Goal: Information Seeking & Learning: Check status

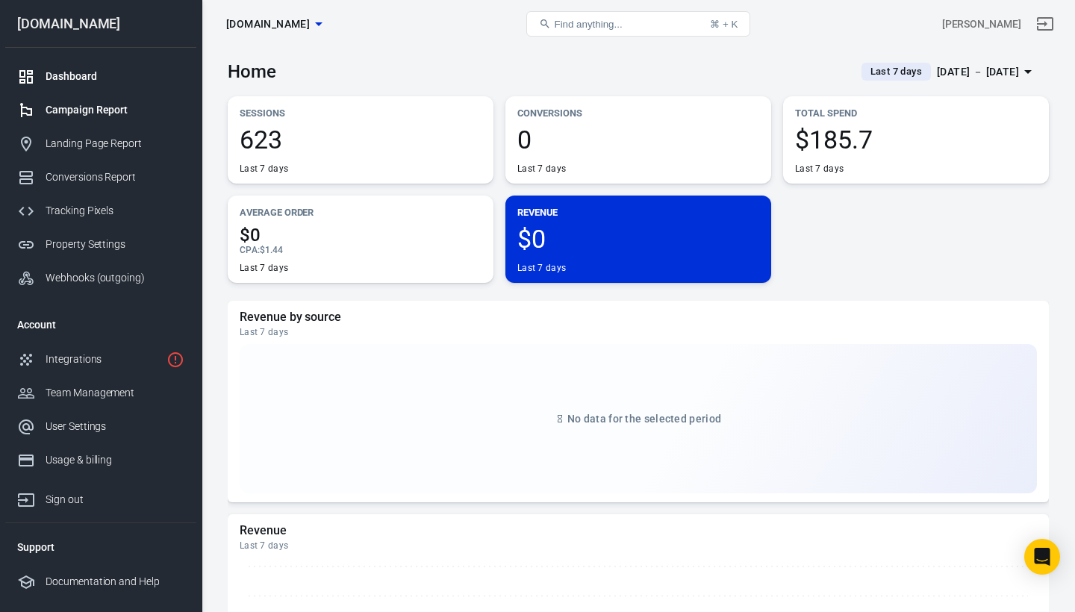
click at [90, 110] on div "Campaign Report" at bounding box center [115, 110] width 139 height 16
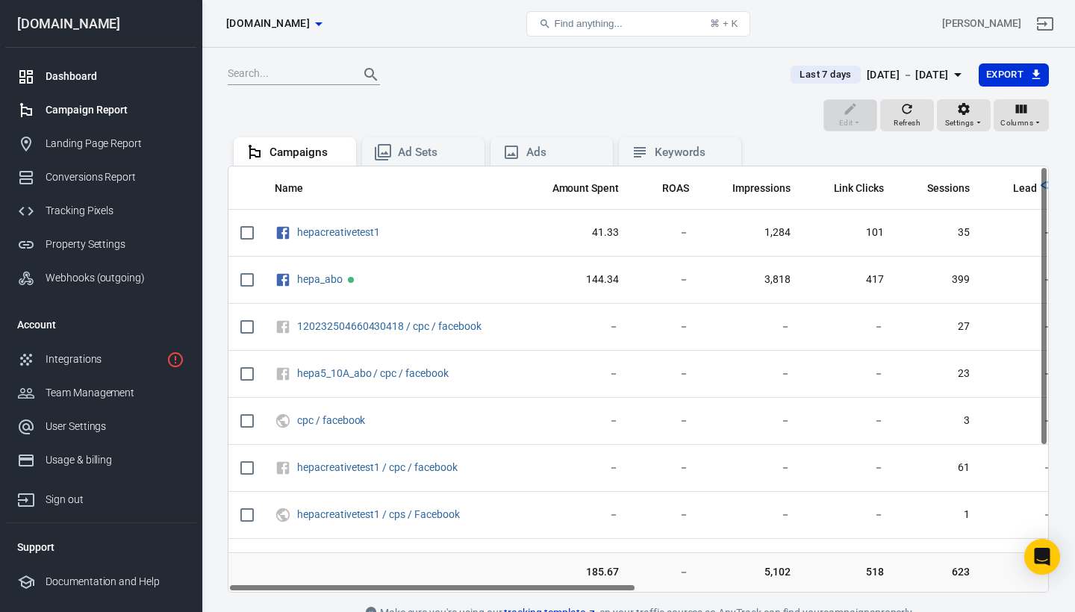
click at [66, 84] on div "Dashboard" at bounding box center [115, 77] width 139 height 16
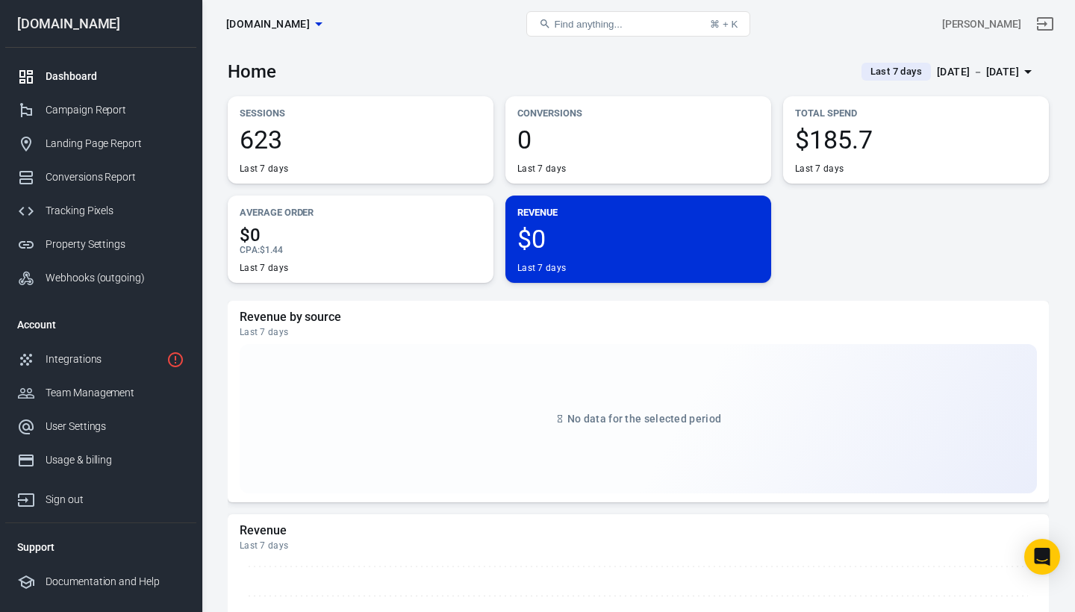
click at [864, 63] on div "Last 7 days" at bounding box center [896, 72] width 69 height 18
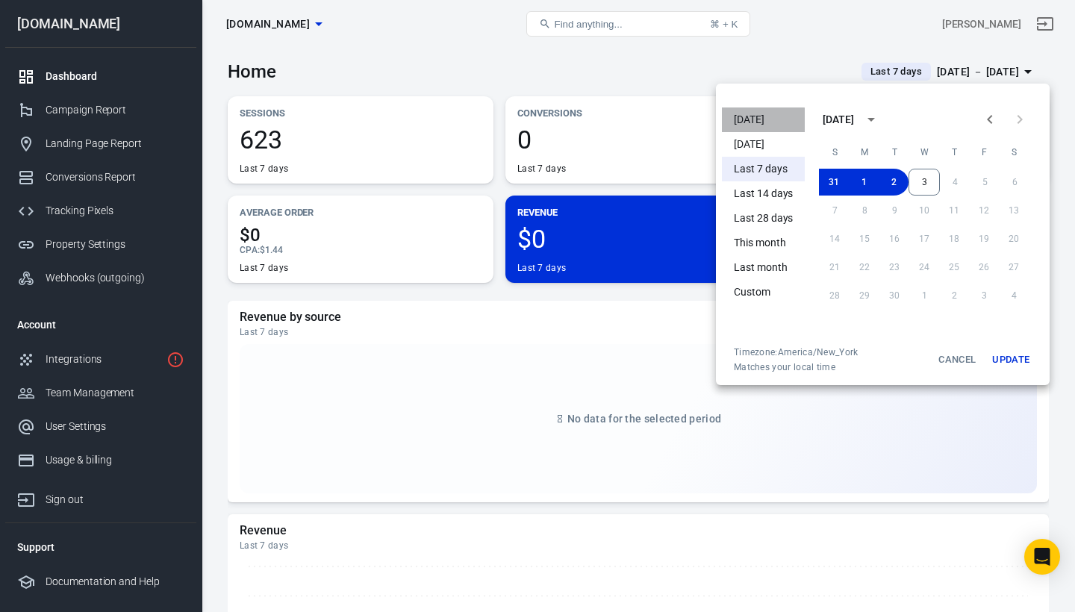
click at [750, 121] on li "[DATE]" at bounding box center [763, 120] width 83 height 25
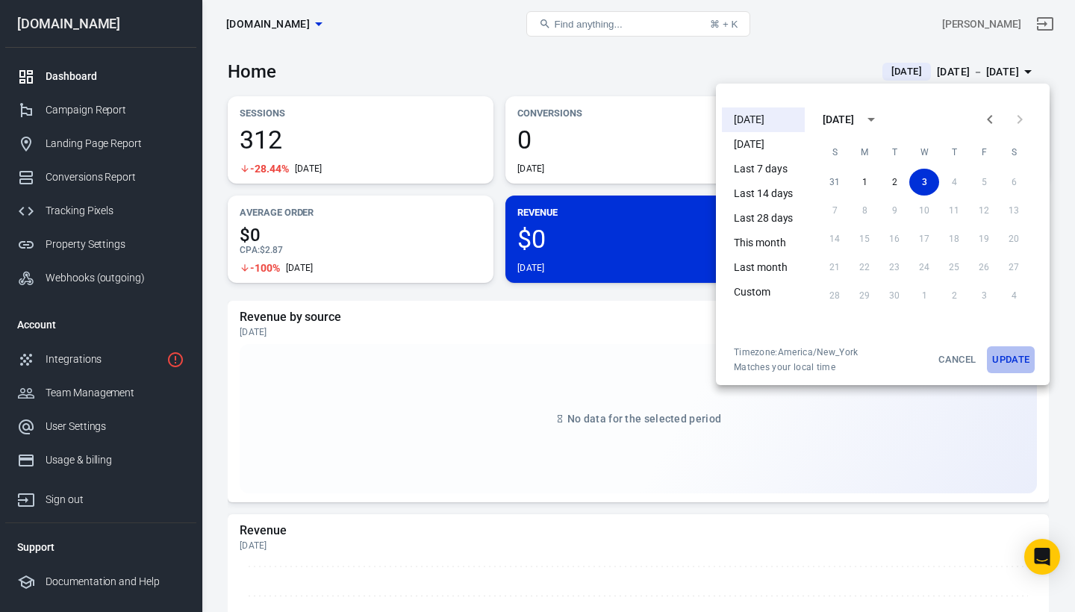
click at [1007, 361] on button "Update" at bounding box center [1011, 359] width 48 height 27
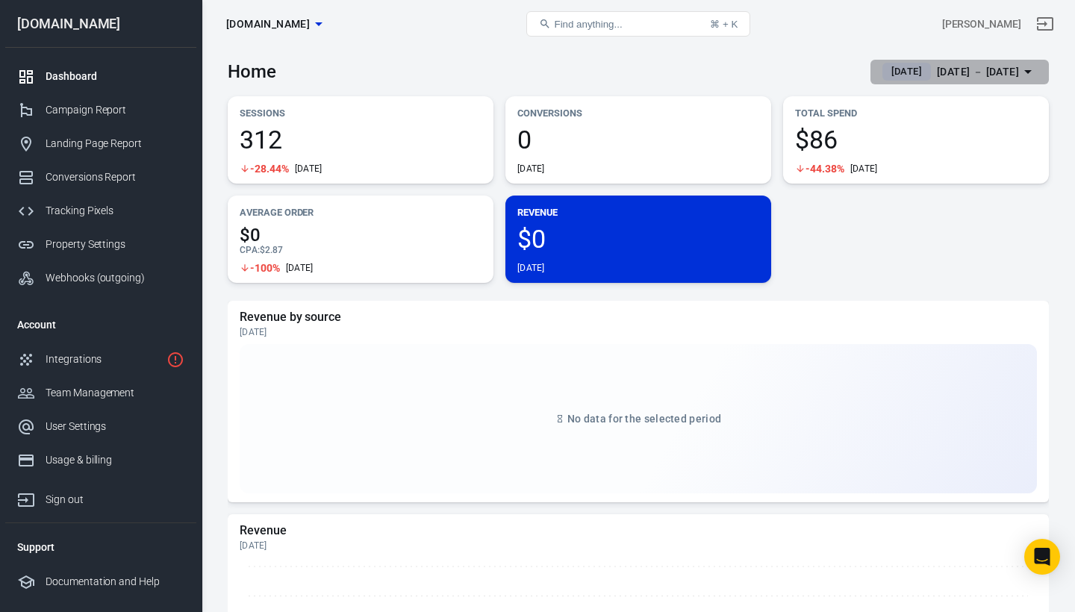
click at [890, 70] on span "[DATE]" at bounding box center [906, 71] width 43 height 15
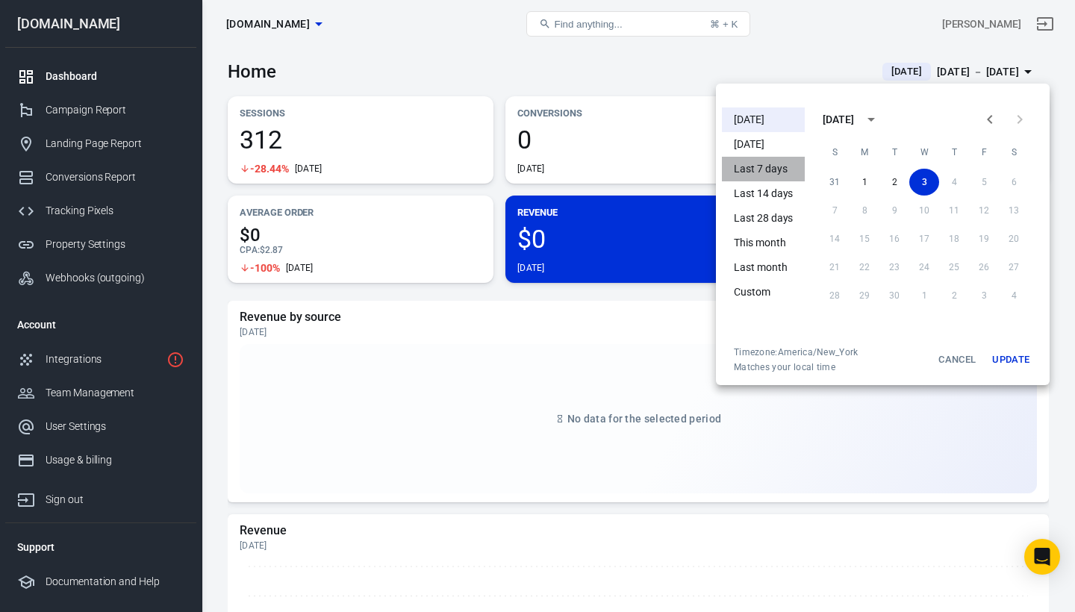
click at [758, 170] on li "Last 7 days" at bounding box center [763, 169] width 83 height 25
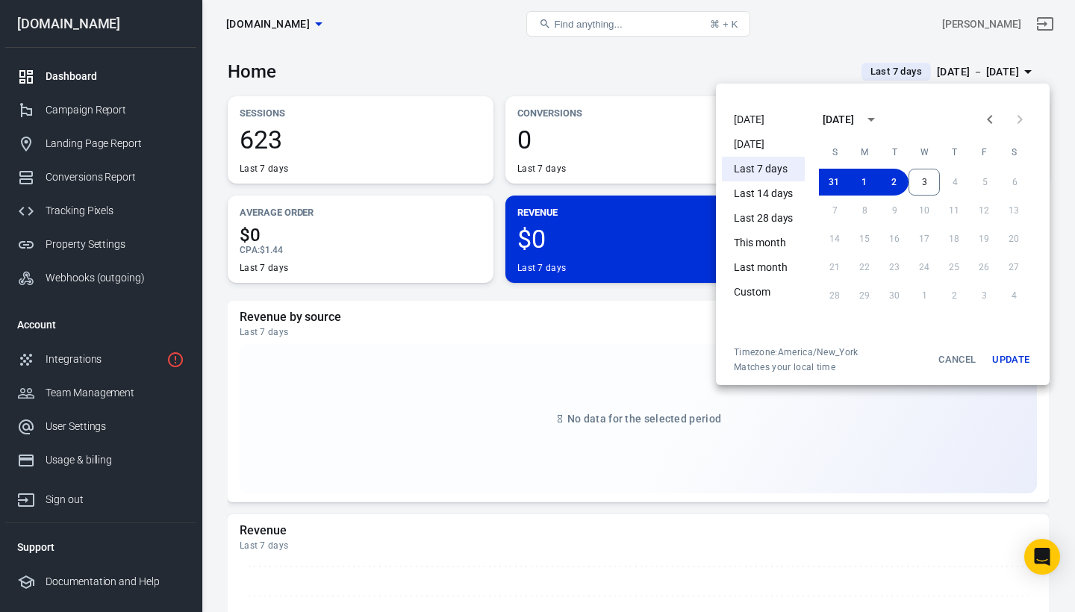
click at [764, 55] on div at bounding box center [537, 306] width 1075 height 612
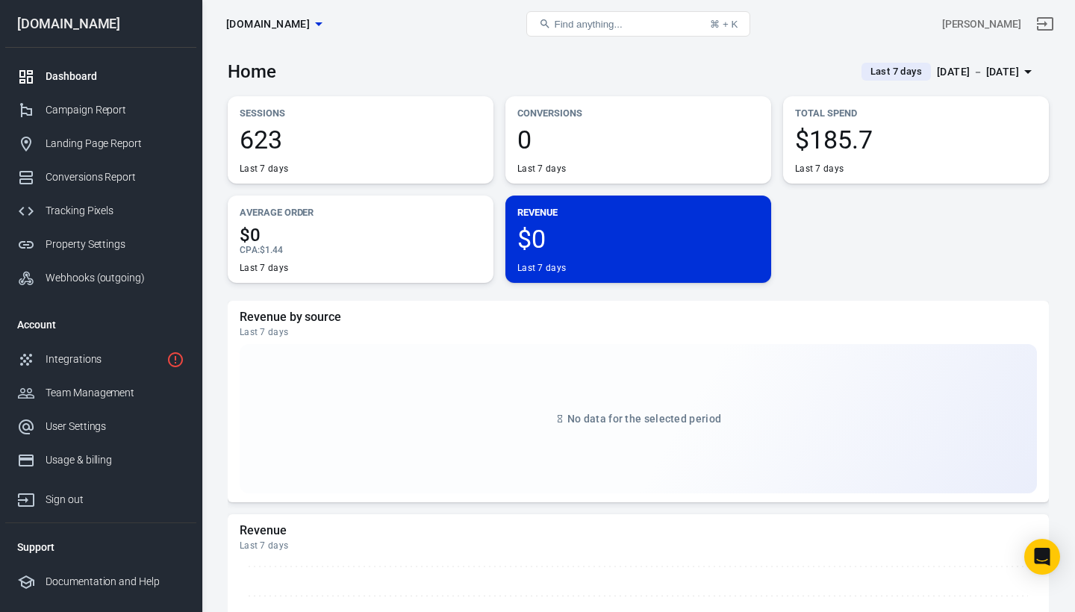
click at [74, 73] on div "Dashboard" at bounding box center [115, 77] width 139 height 16
click at [94, 142] on div "Landing Page Report" at bounding box center [115, 144] width 139 height 16
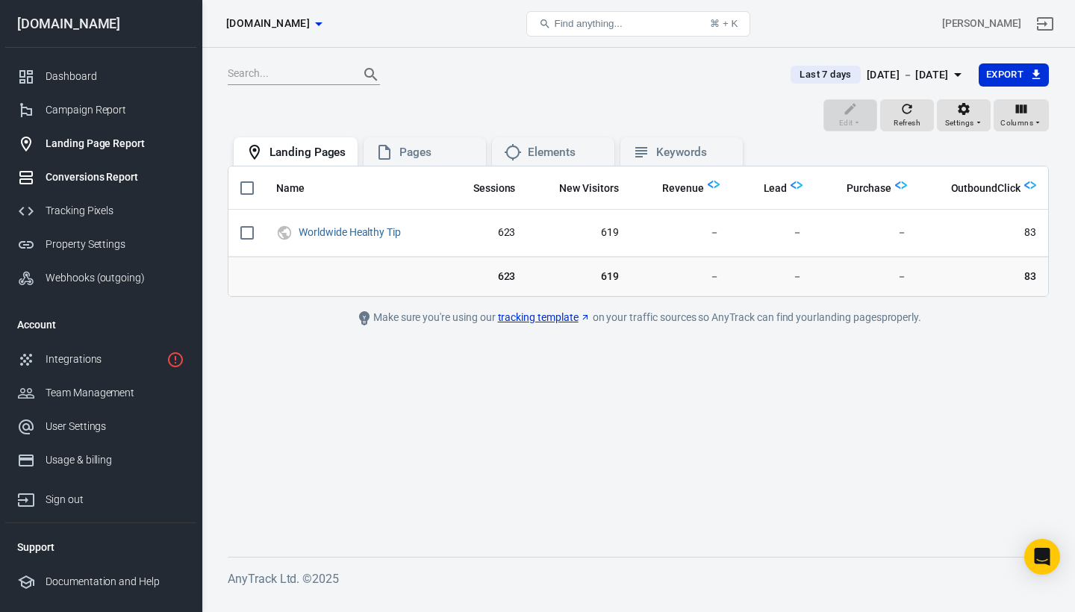
click at [110, 172] on div "Conversions Report" at bounding box center [115, 177] width 139 height 16
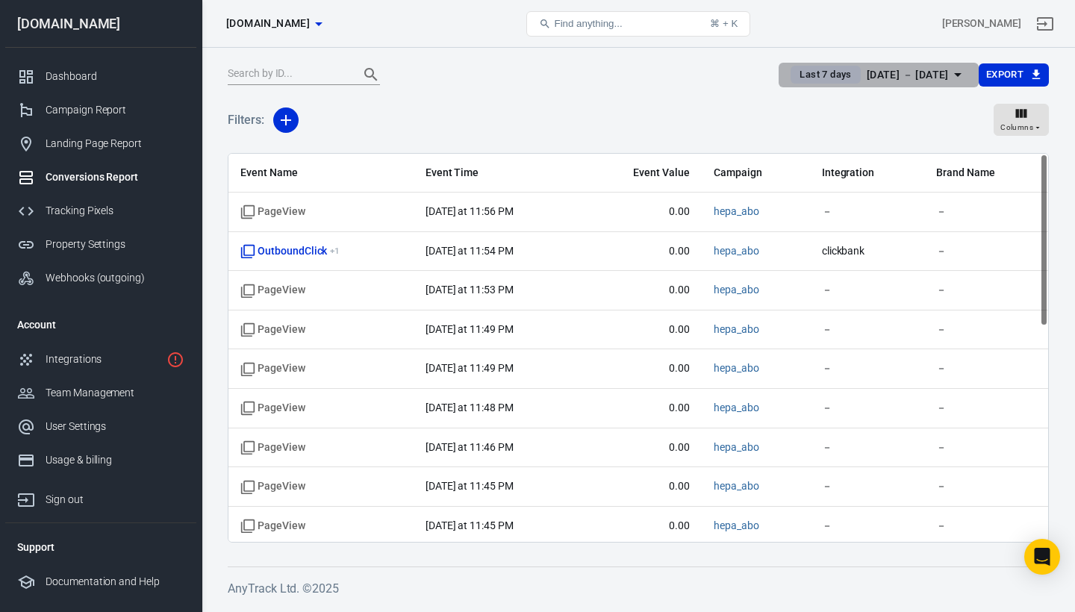
click at [796, 68] on span "Last 7 days" at bounding box center [825, 74] width 63 height 15
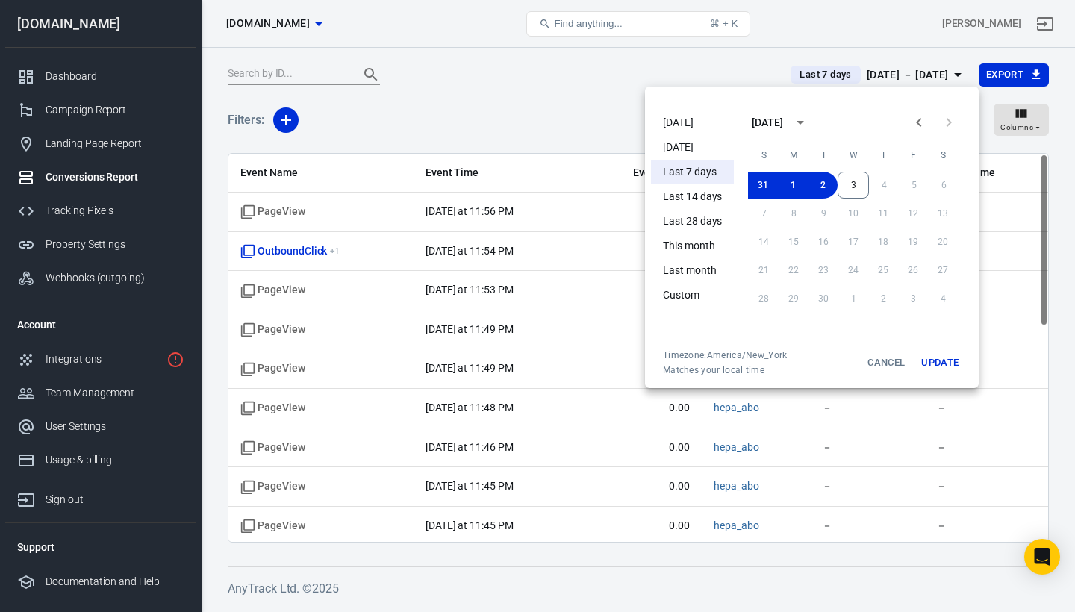
click at [694, 122] on li "[DATE]" at bounding box center [692, 122] width 83 height 25
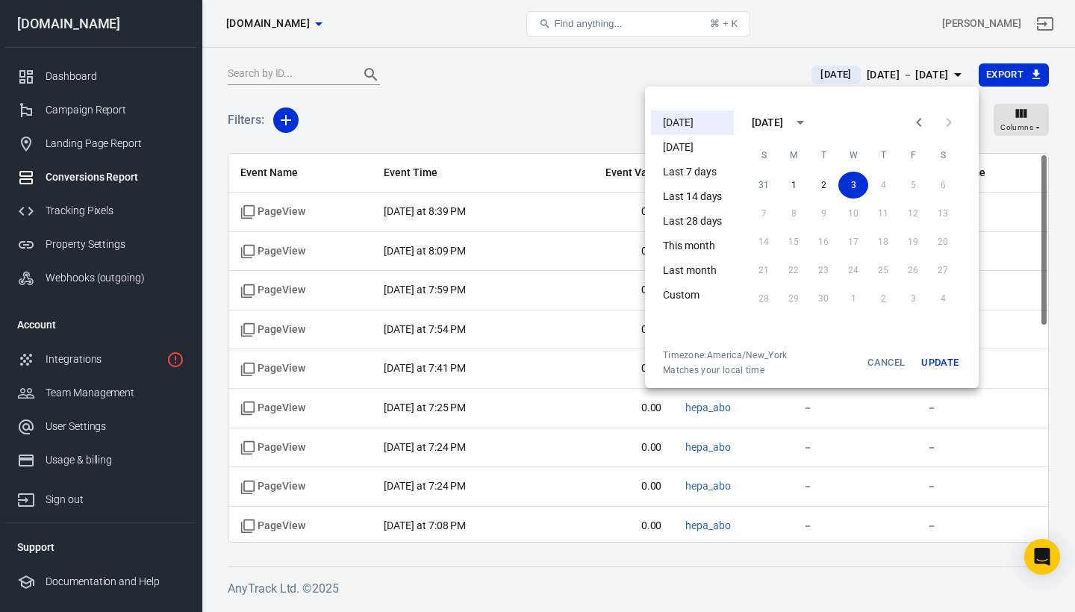
click at [566, 96] on div at bounding box center [537, 306] width 1075 height 612
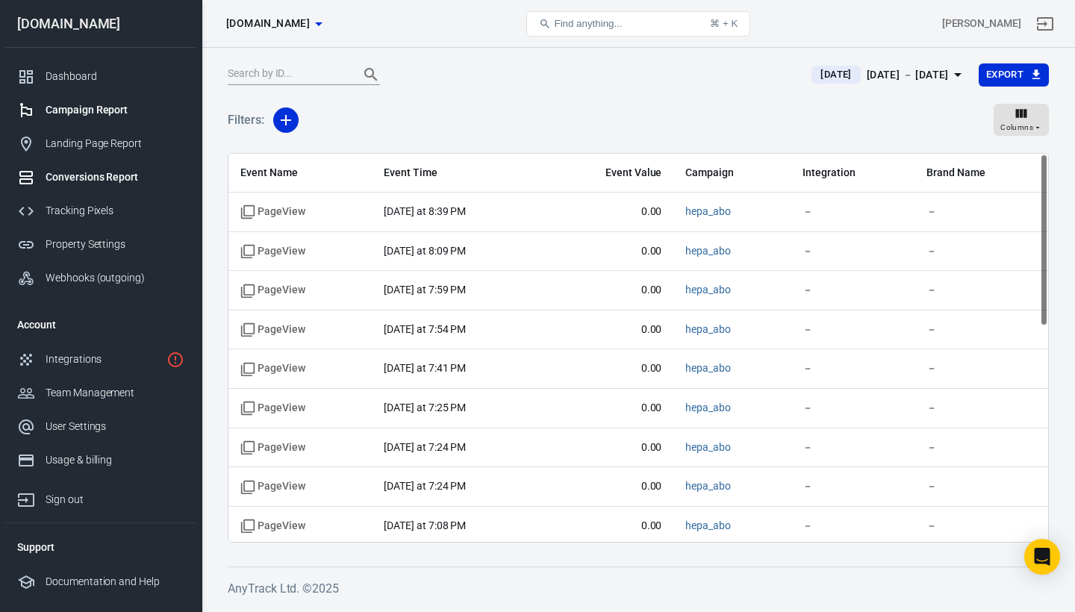
click at [117, 111] on div "Campaign Report" at bounding box center [115, 110] width 139 height 16
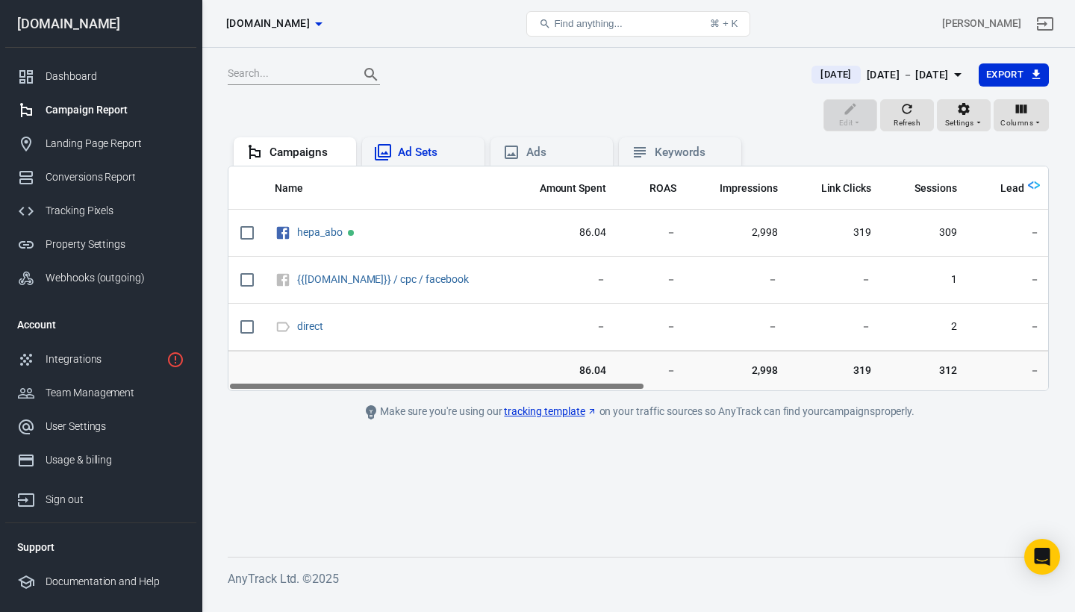
click at [428, 147] on div "Ad Sets" at bounding box center [435, 153] width 75 height 16
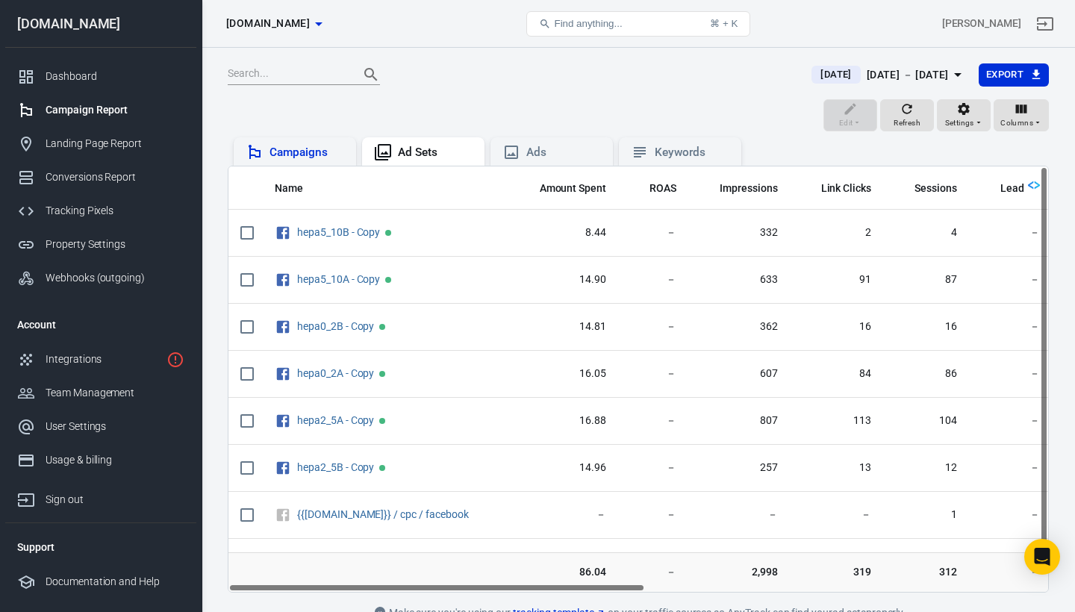
click at [299, 151] on div "Campaigns" at bounding box center [306, 153] width 75 height 16
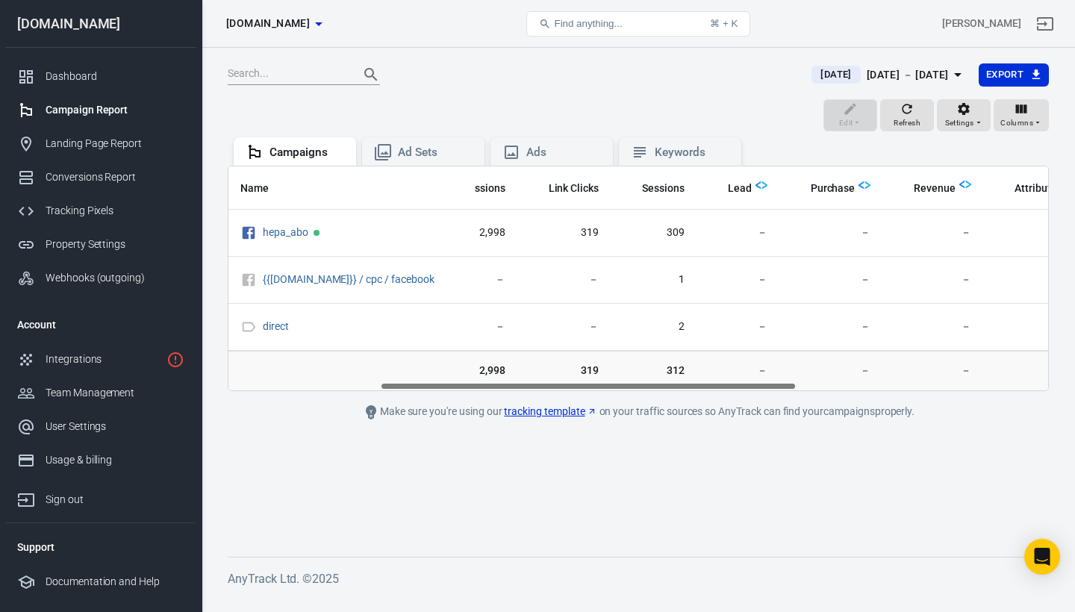
scroll to position [0, 307]
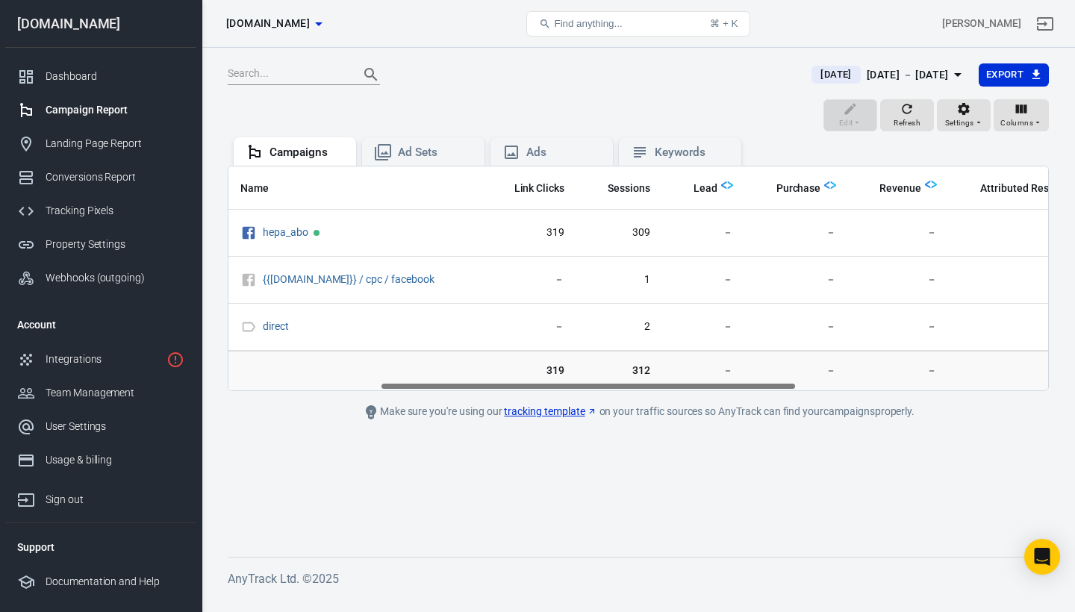
drag, startPoint x: 600, startPoint y: 385, endPoint x: 755, endPoint y: 376, distance: 154.8
click at [756, 373] on div "Name Amount Spent ROAS Impressions Link Clicks Sessions Lead Purchase Revenue A…" at bounding box center [638, 278] width 821 height 225
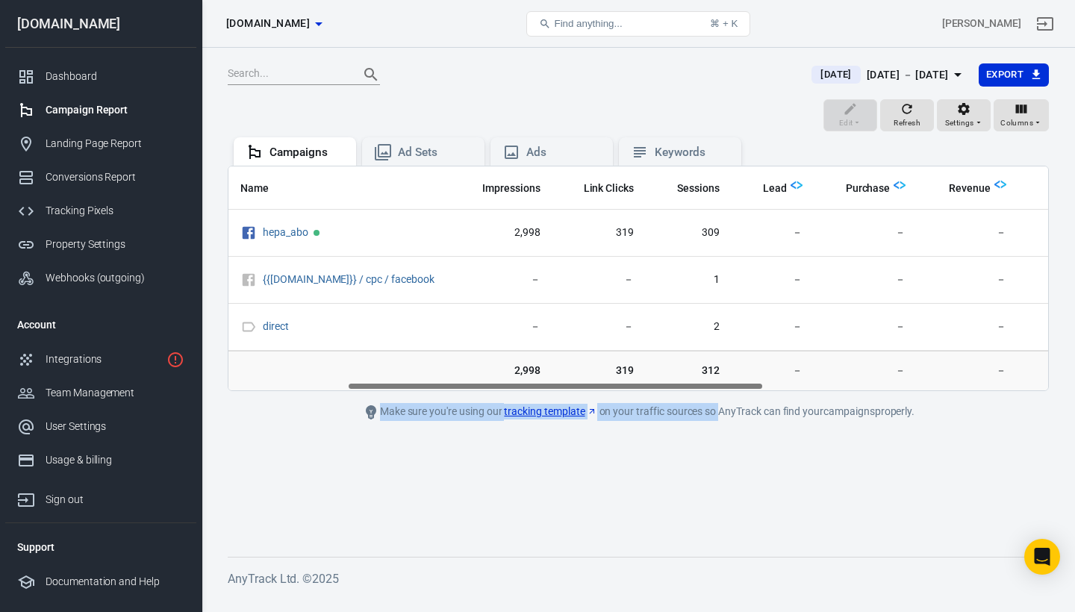
scroll to position [0, 234]
drag, startPoint x: 755, startPoint y: 384, endPoint x: 719, endPoint y: 415, distance: 47.6
click at [719, 415] on main "[DATE] [DATE] － [DATE] Export Edit Refresh Settings Columns Campaigns Ad Sets A…" at bounding box center [638, 298] width 821 height 470
click at [699, 103] on div "Edit Refresh Settings Columns" at bounding box center [638, 117] width 821 height 36
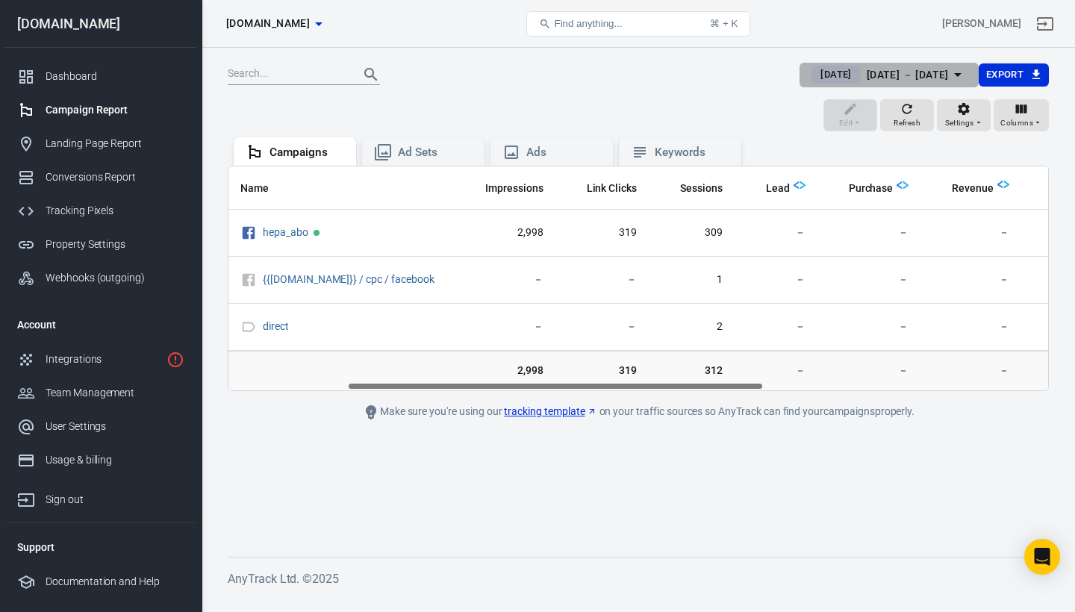
click at [814, 76] on span "[DATE]" at bounding box center [835, 74] width 43 height 15
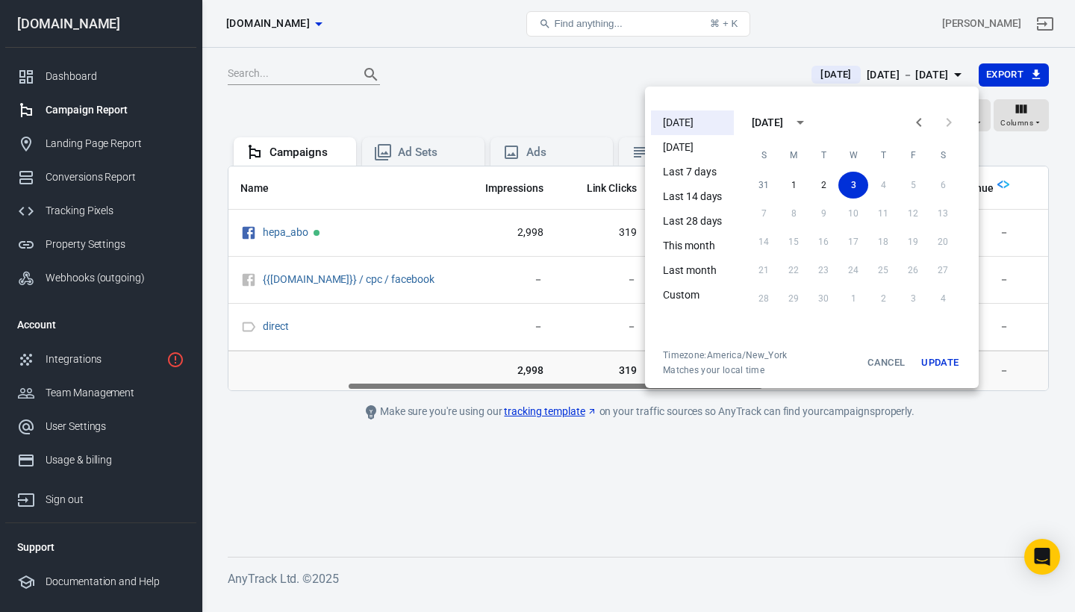
click at [706, 166] on li "Last 7 days" at bounding box center [692, 172] width 83 height 25
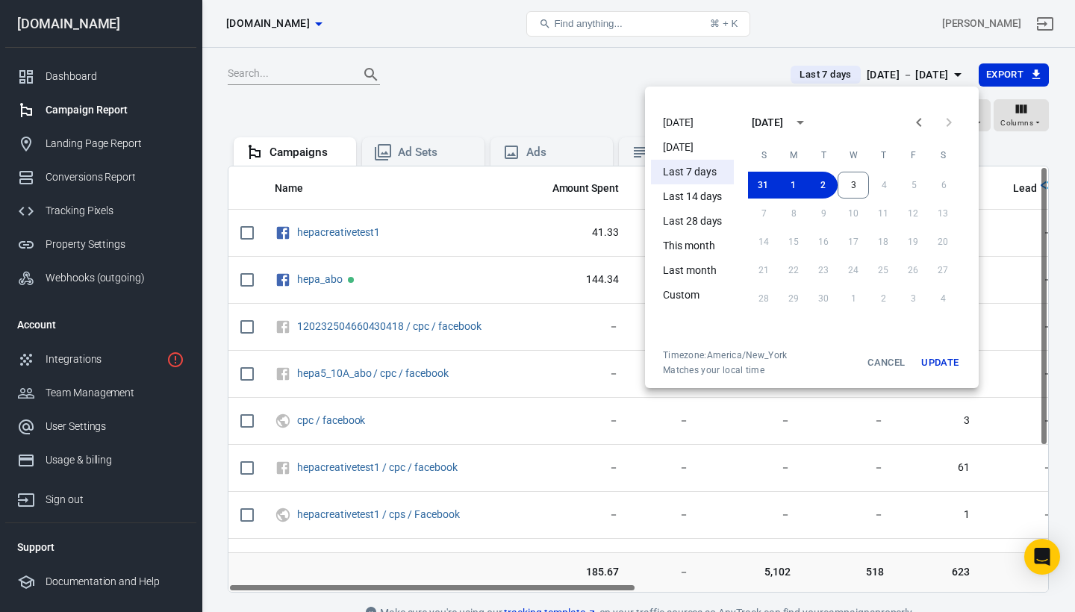
click at [707, 72] on div at bounding box center [537, 306] width 1075 height 612
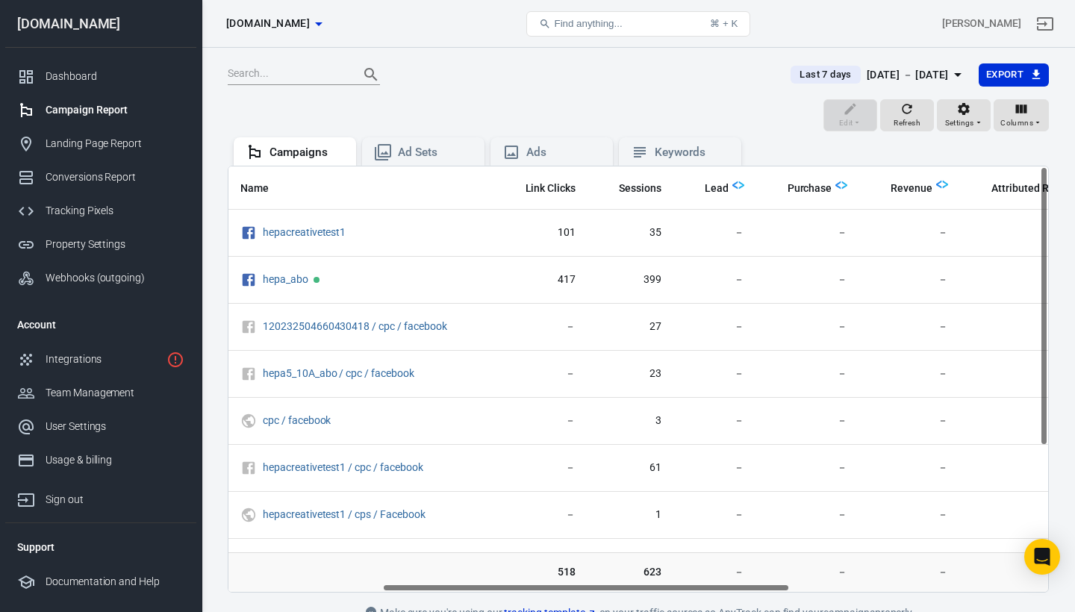
scroll to position [0, 310]
drag, startPoint x: 593, startPoint y: 588, endPoint x: 748, endPoint y: 599, distance: 154.9
click at [748, 599] on main "Last 7 days [DATE] － [DATE] Export Edit Refresh Settings Columns Campaigns Ad S…" at bounding box center [638, 343] width 821 height 560
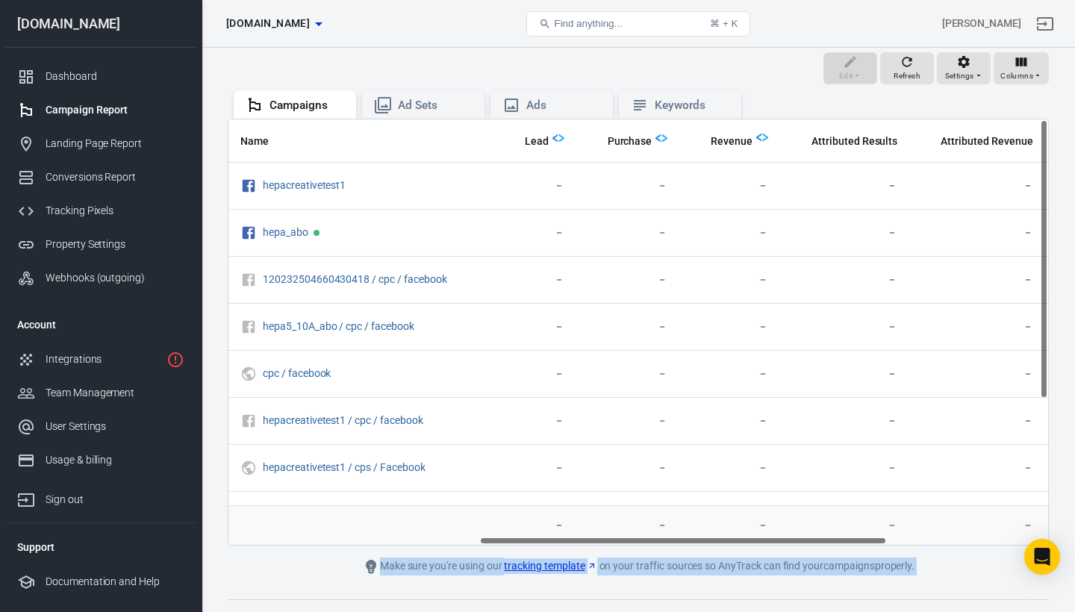
scroll to position [74, 0]
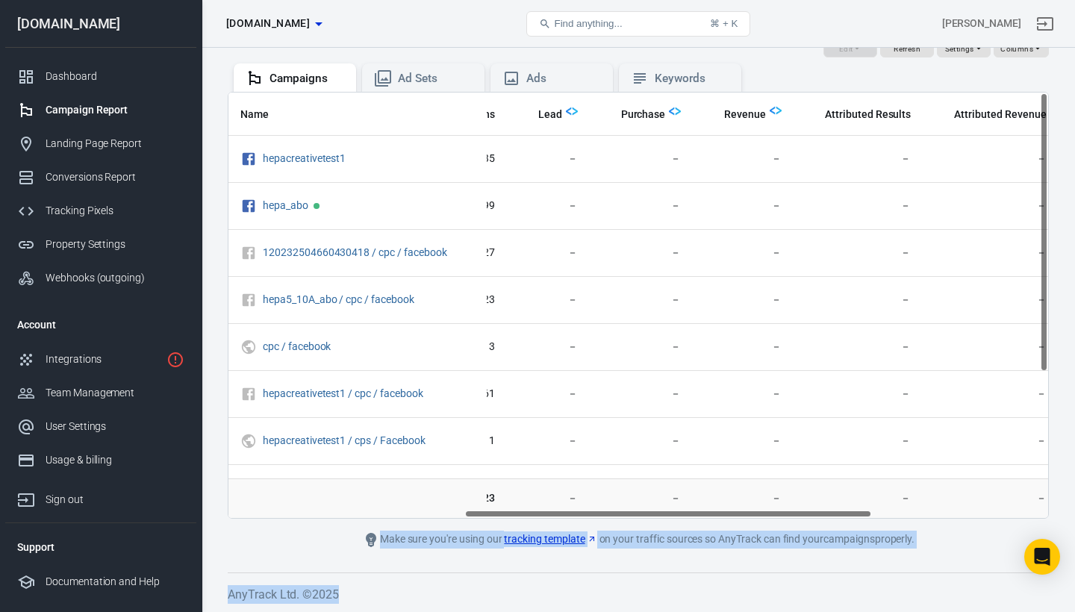
drag, startPoint x: 731, startPoint y: 585, endPoint x: 815, endPoint y: 609, distance: 87.7
click at [814, 609] on div "Last 7 days [DATE] － [DATE] Export Edit Refresh Settings Columns Campaigns Ad S…" at bounding box center [638, 293] width 873 height 639
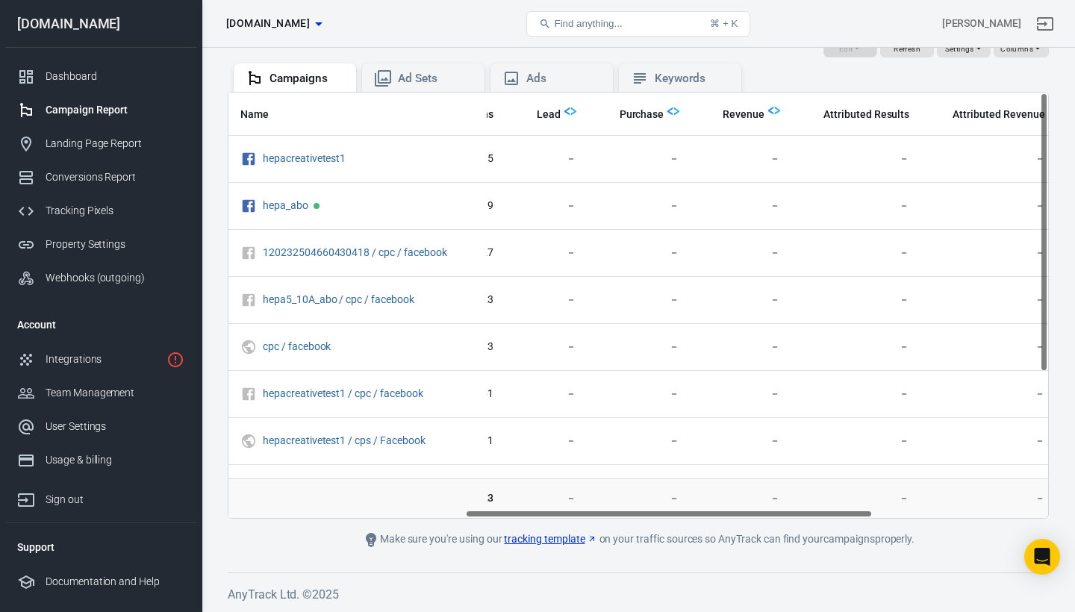
click at [788, 519] on main "Last 7 days [DATE] － [DATE] Export Edit Refresh Settings Columns Campaigns Ad S…" at bounding box center [638, 269] width 821 height 560
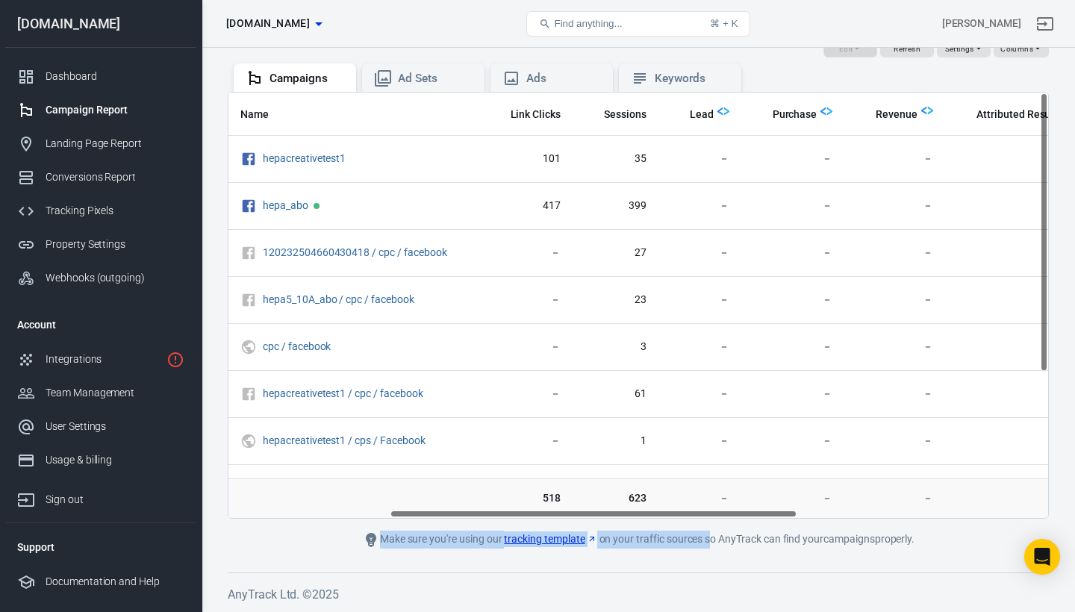
scroll to position [0, 328]
drag, startPoint x: 785, startPoint y: 514, endPoint x: 712, endPoint y: 531, distance: 74.3
click at [712, 531] on main "Last 7 days [DATE] － [DATE] Export Edit Refresh Settings Columns Campaigns Ad S…" at bounding box center [638, 269] width 821 height 560
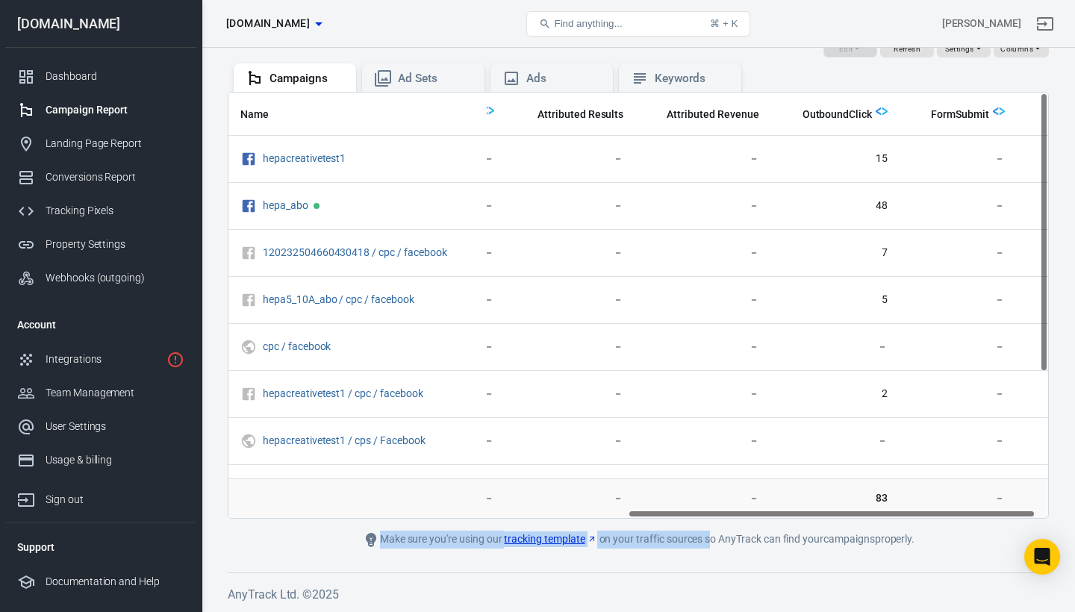
scroll to position [0, 811]
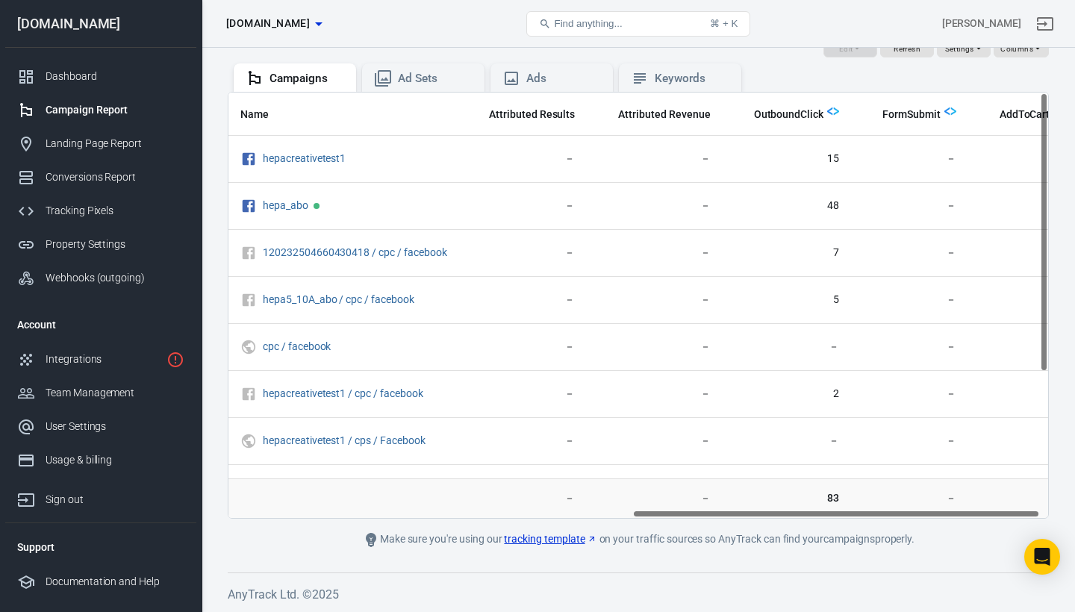
click at [290, 537] on main "Last 7 days [DATE] － [DATE] Export Edit Refresh Settings Columns Campaigns Ad S…" at bounding box center [638, 269] width 821 height 560
click at [401, 88] on div "Ad Sets" at bounding box center [423, 77] width 122 height 28
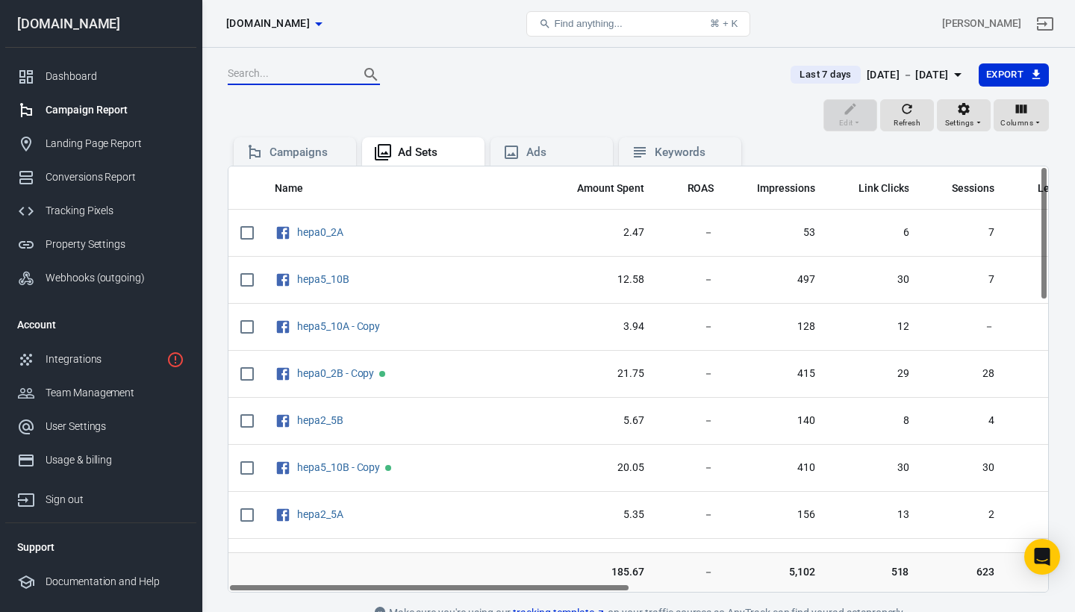
click at [287, 79] on input "text" at bounding box center [287, 74] width 119 height 19
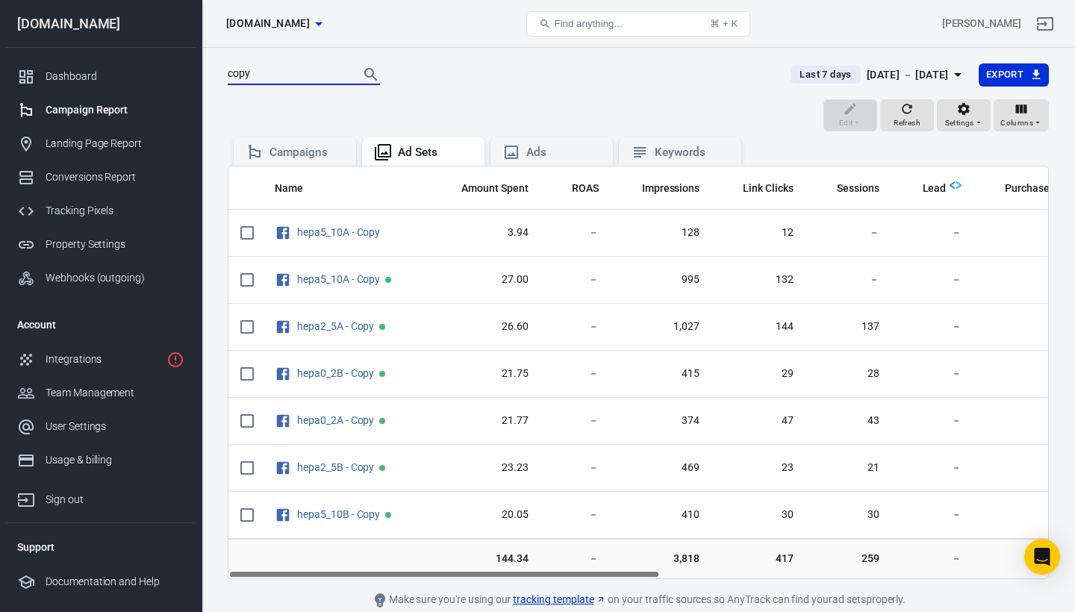
type input "copy"
click at [446, 96] on div "copy Last 7 days [DATE] － [DATE] Export" at bounding box center [638, 81] width 821 height 37
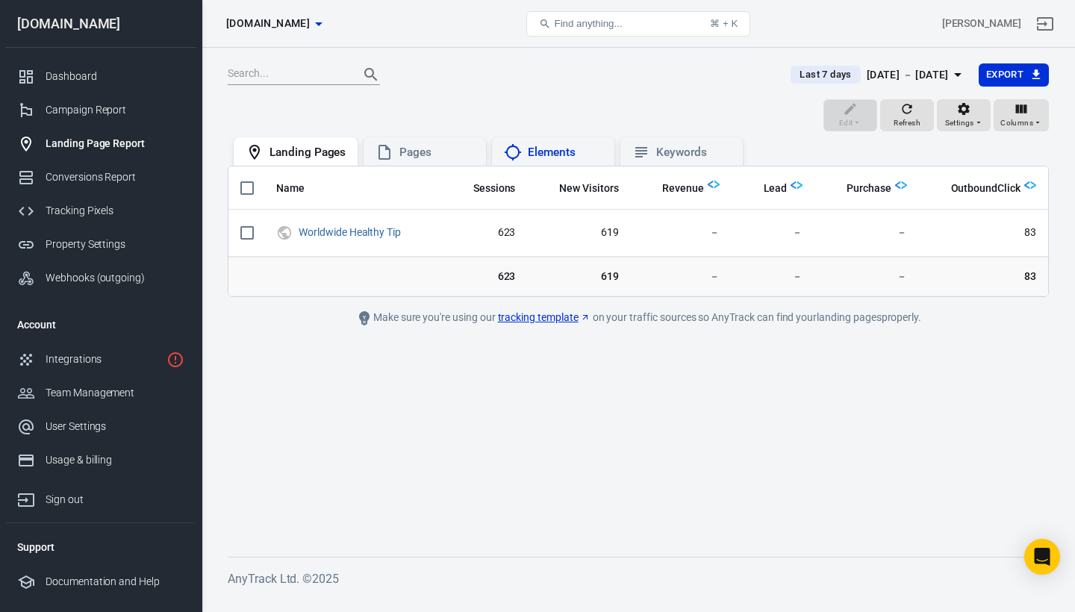
click at [565, 152] on div "Elements" at bounding box center [565, 153] width 75 height 16
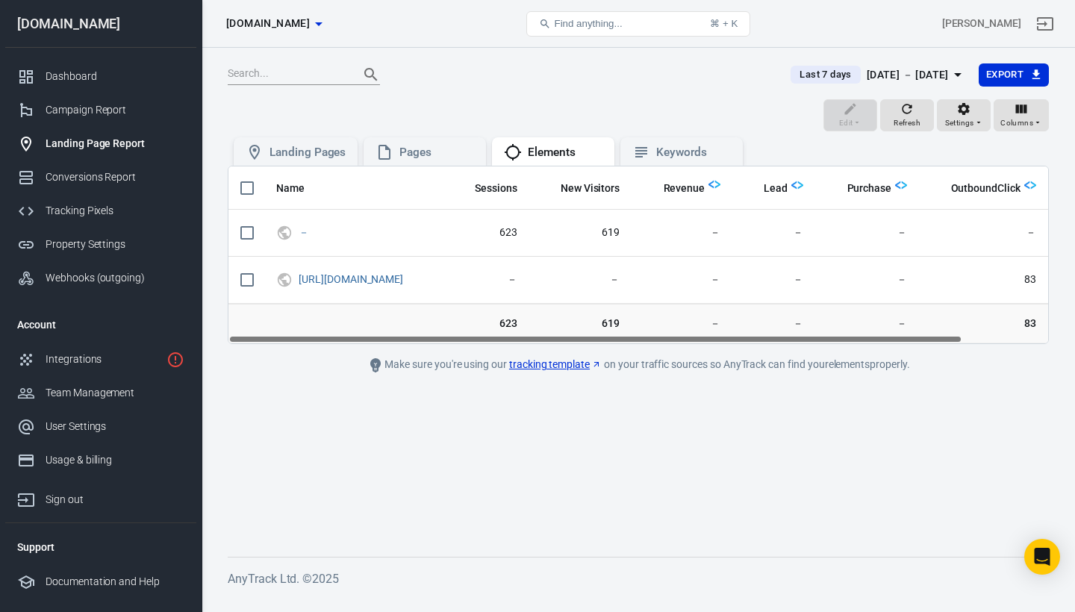
drag, startPoint x: 621, startPoint y: 337, endPoint x: 605, endPoint y: 349, distance: 20.3
click at [605, 349] on main "Last 7 days Aug 27 － Sep 2, 2025 Export Edit Refresh Settings Columns Landing P…" at bounding box center [638, 298] width 821 height 470
click at [409, 162] on div "Pages" at bounding box center [425, 151] width 122 height 28
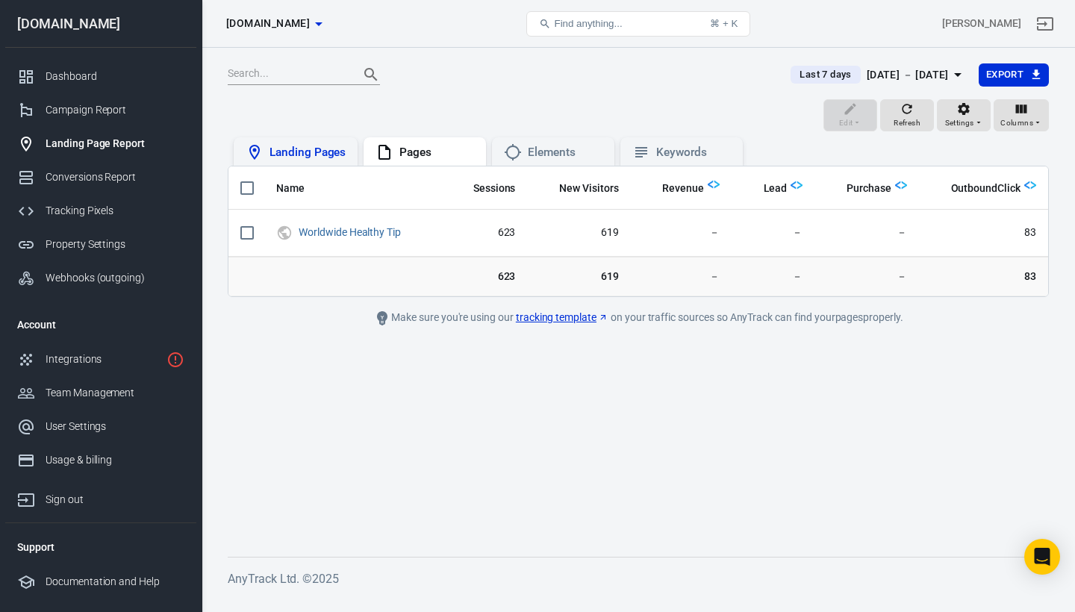
click at [334, 154] on div "Landing Pages" at bounding box center [307, 153] width 76 height 16
click at [103, 105] on div "Campaign Report" at bounding box center [115, 110] width 139 height 16
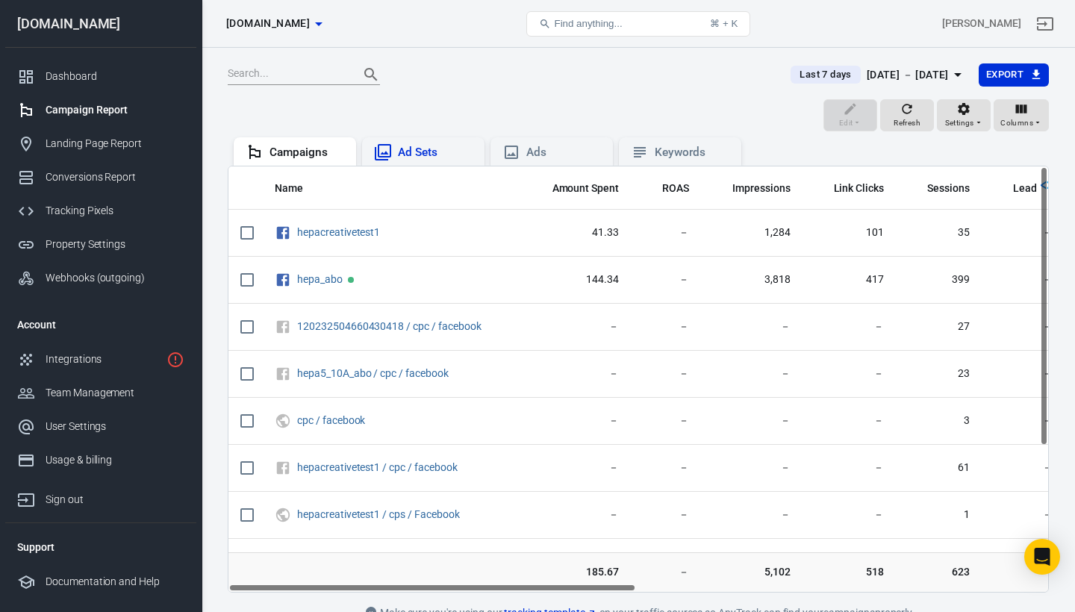
click at [434, 156] on div "Ad Sets" at bounding box center [435, 153] width 75 height 16
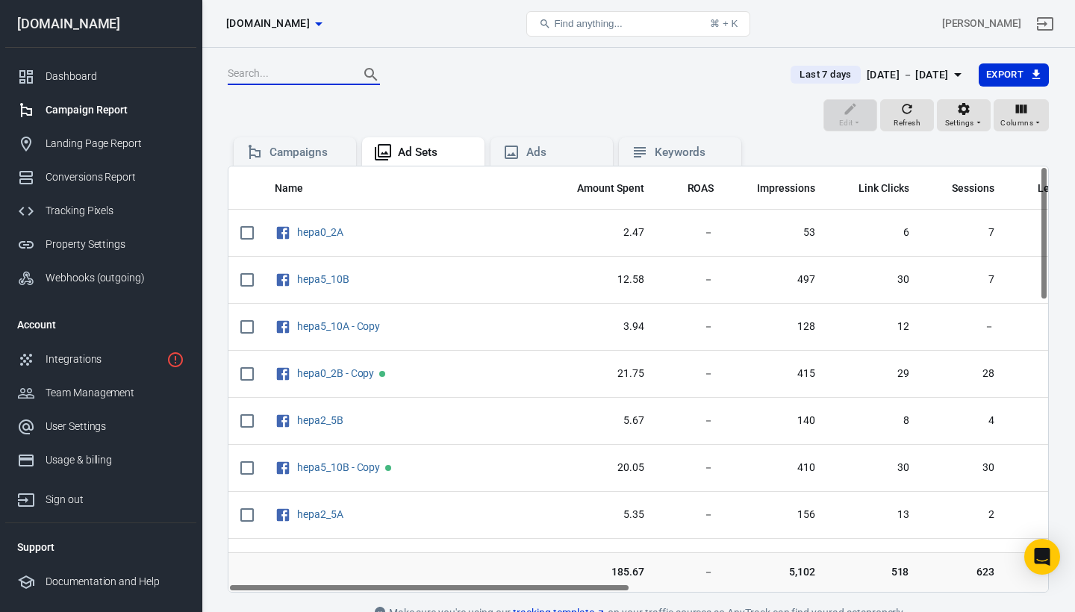
click at [286, 73] on input "text" at bounding box center [287, 74] width 119 height 19
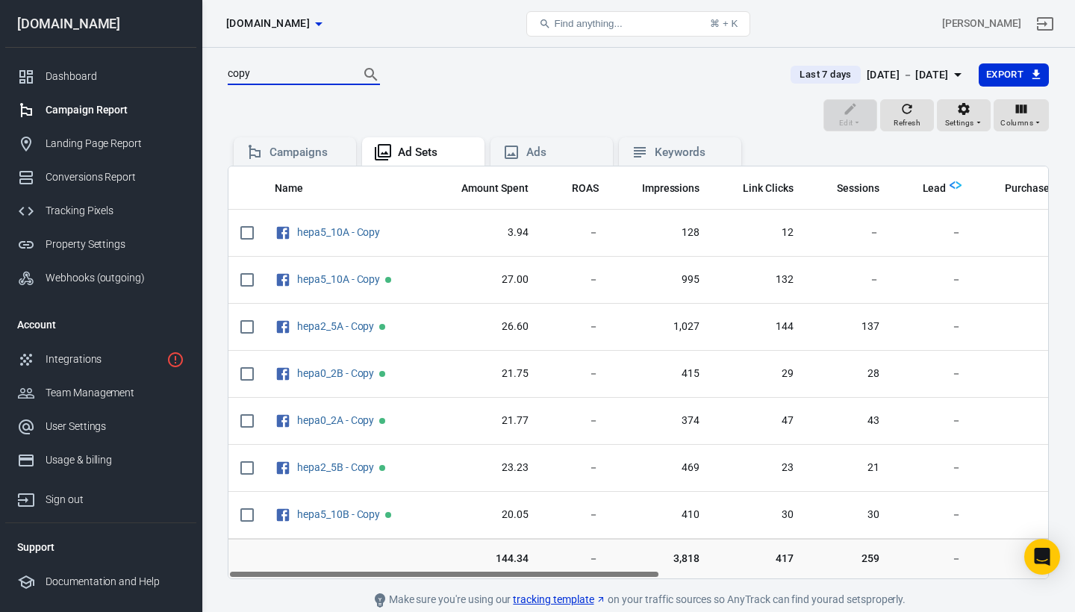
type input "copy"
click at [532, 570] on td "144.34" at bounding box center [485, 559] width 110 height 40
click at [72, 76] on div "Dashboard" at bounding box center [115, 77] width 139 height 16
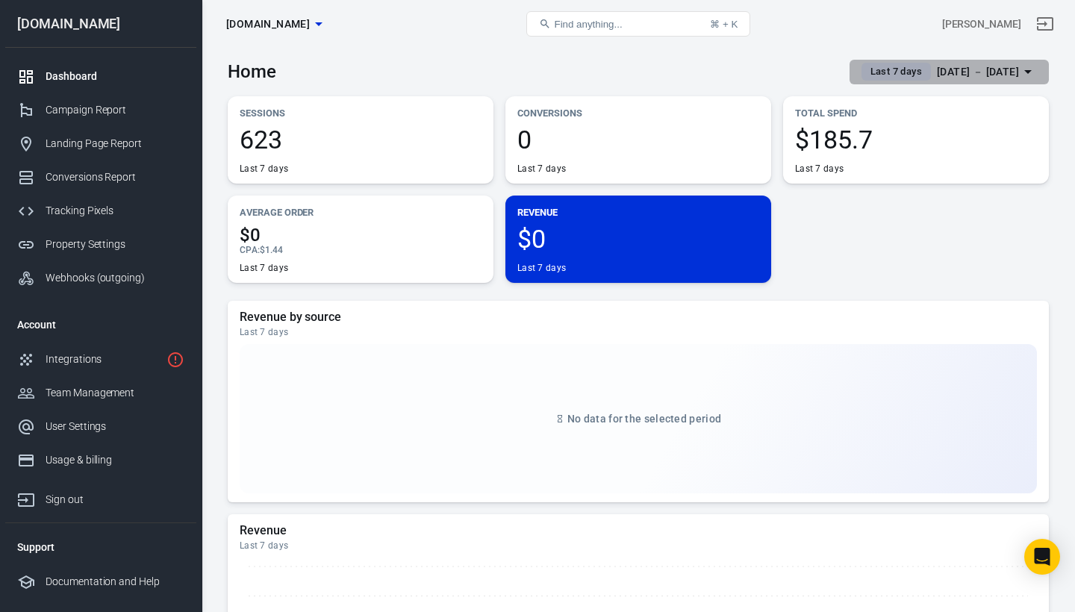
click at [870, 65] on span "Last 7 days" at bounding box center [895, 71] width 63 height 15
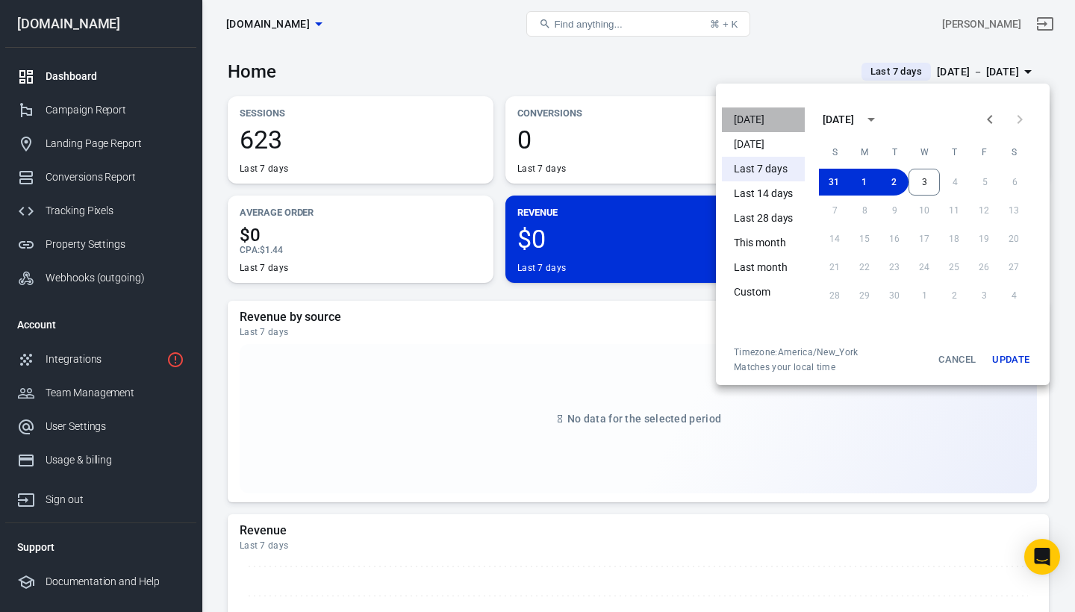
click at [740, 116] on li "[DATE]" at bounding box center [763, 120] width 83 height 25
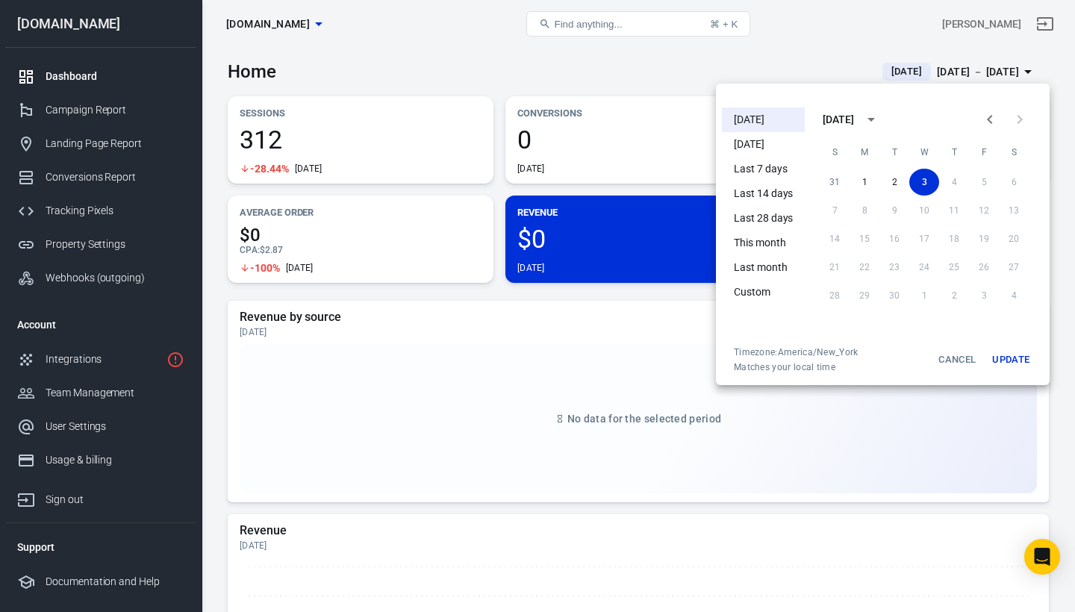
click at [781, 61] on div at bounding box center [537, 306] width 1075 height 612
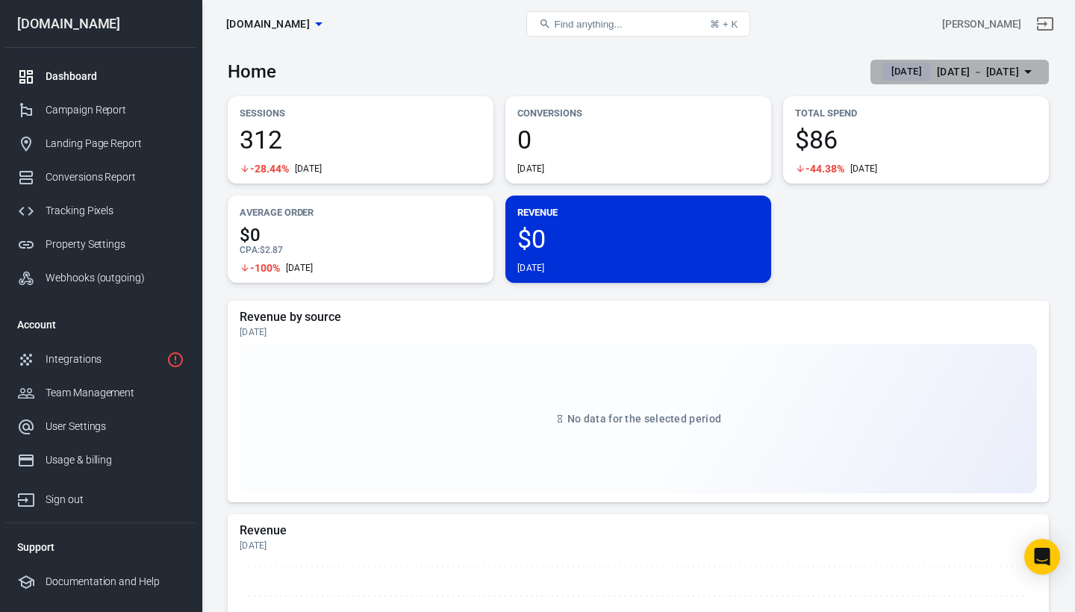
click at [888, 71] on span "[DATE]" at bounding box center [906, 71] width 43 height 15
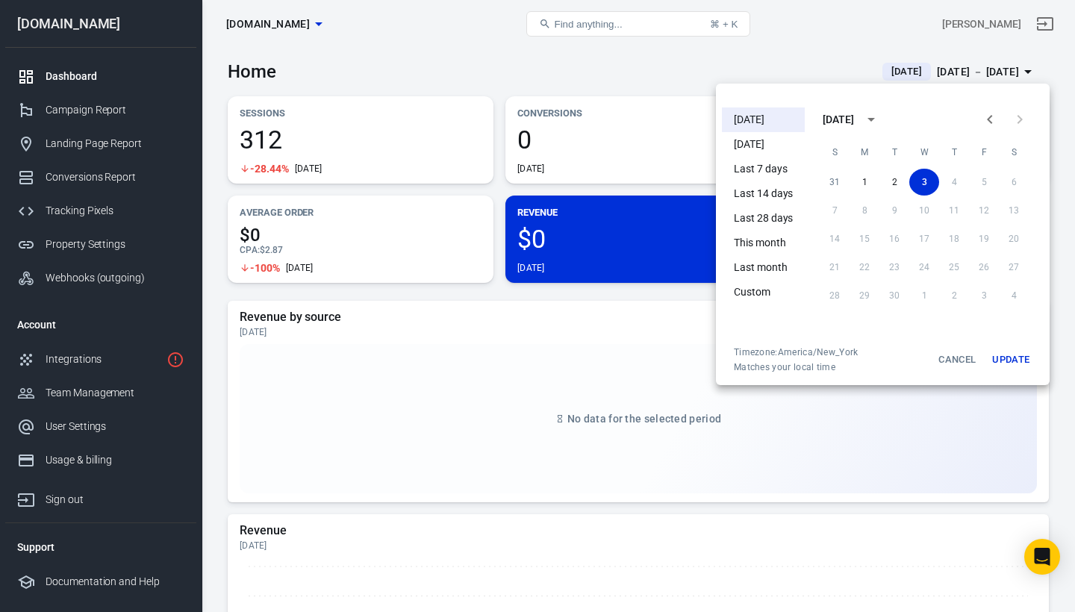
click at [766, 139] on li "[DATE]" at bounding box center [763, 144] width 83 height 25
click at [799, 58] on div at bounding box center [537, 306] width 1075 height 612
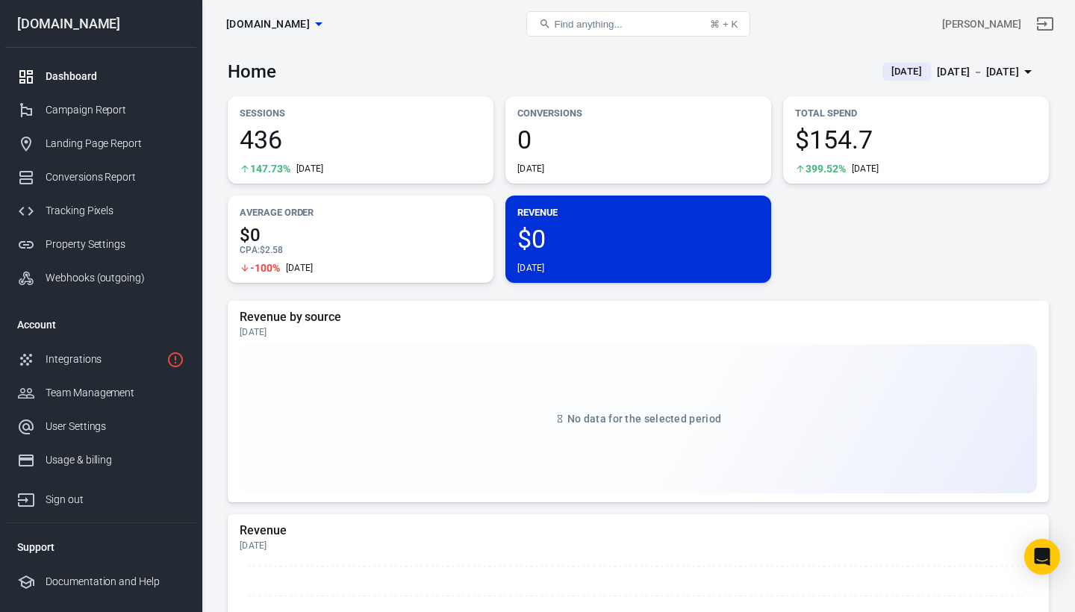
click at [894, 72] on span "[DATE]" at bounding box center [906, 71] width 43 height 15
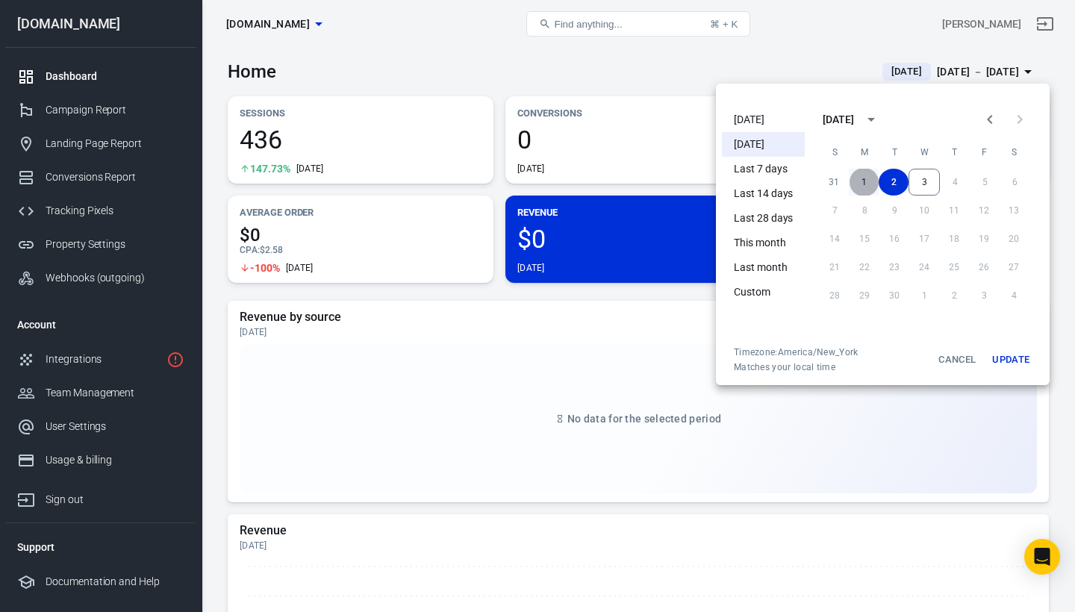
click at [866, 178] on button "1" at bounding box center [864, 182] width 30 height 27
click at [896, 178] on button "2" at bounding box center [894, 182] width 30 height 27
click at [869, 180] on button "1" at bounding box center [864, 182] width 30 height 27
click at [929, 186] on button "3" at bounding box center [924, 182] width 31 height 27
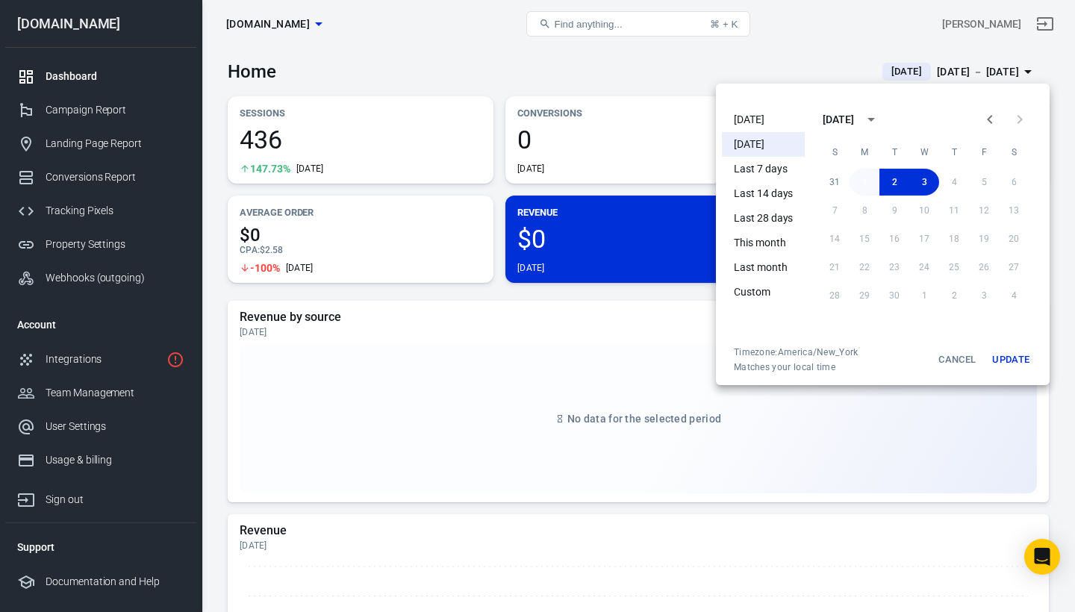
click at [859, 181] on button "1" at bounding box center [865, 182] width 30 height 27
click at [1024, 355] on button "Update" at bounding box center [1011, 359] width 48 height 27
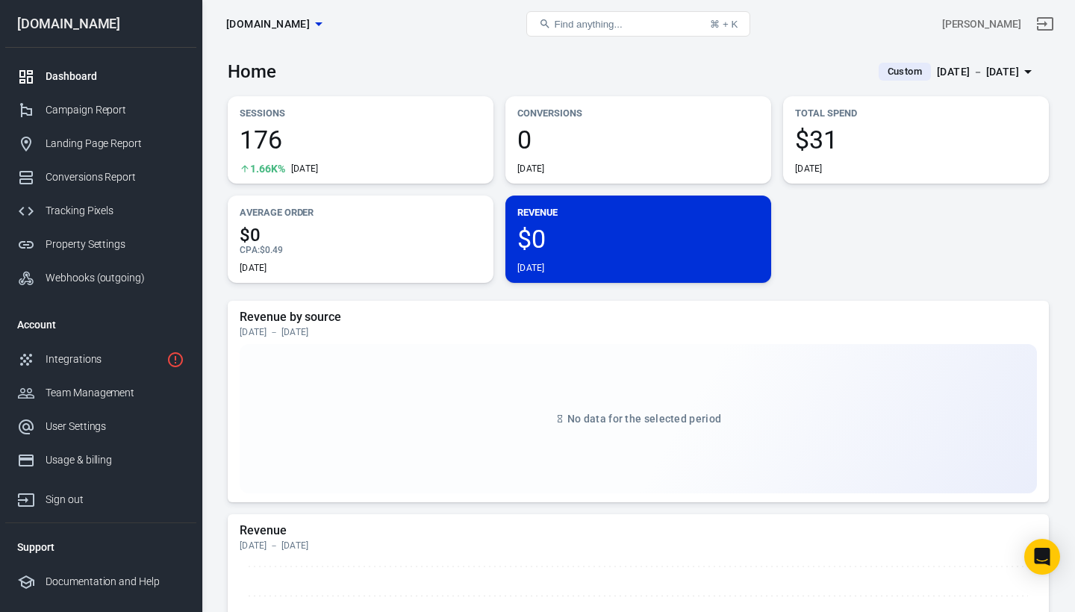
click at [882, 73] on span "Custom" at bounding box center [905, 71] width 46 height 15
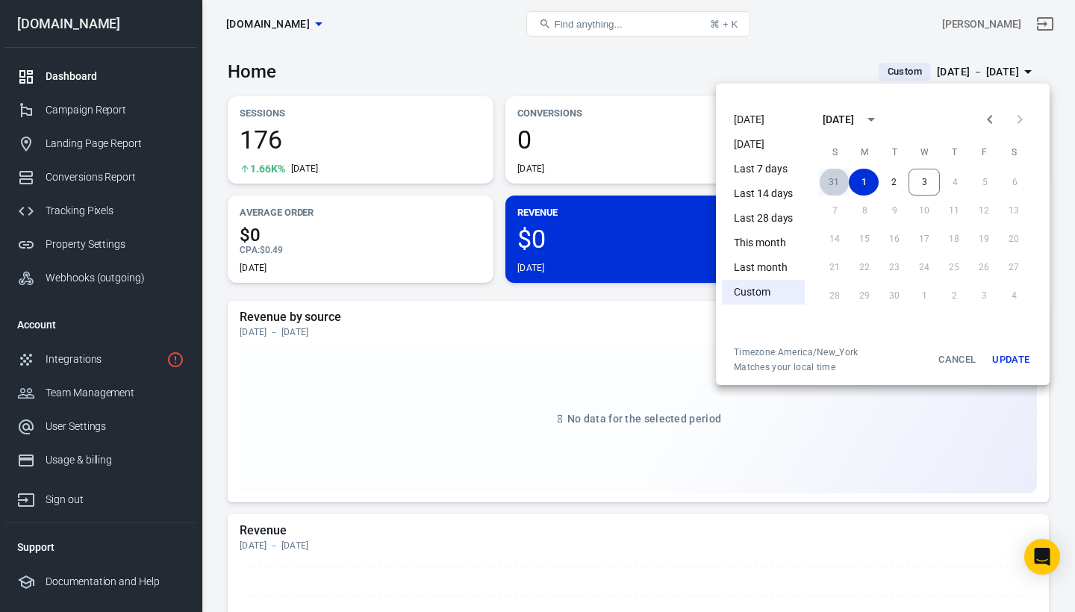
click at [833, 176] on button "31" at bounding box center [834, 182] width 30 height 27
click at [832, 322] on button "31" at bounding box center [834, 324] width 30 height 27
click at [1008, 363] on button "Update" at bounding box center [1011, 359] width 48 height 27
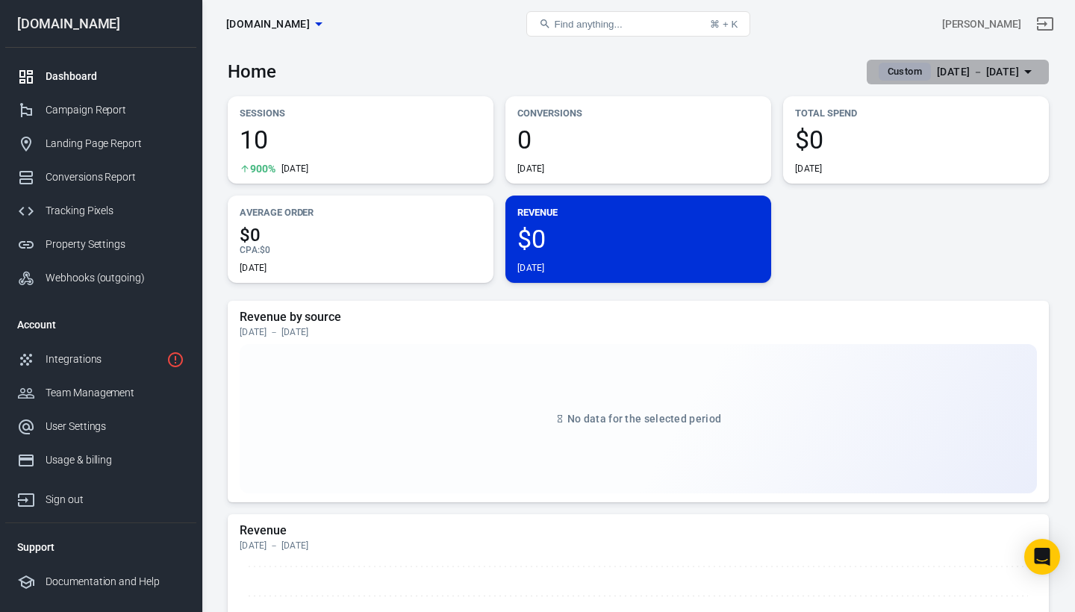
click at [882, 71] on span "Custom" at bounding box center [905, 71] width 46 height 15
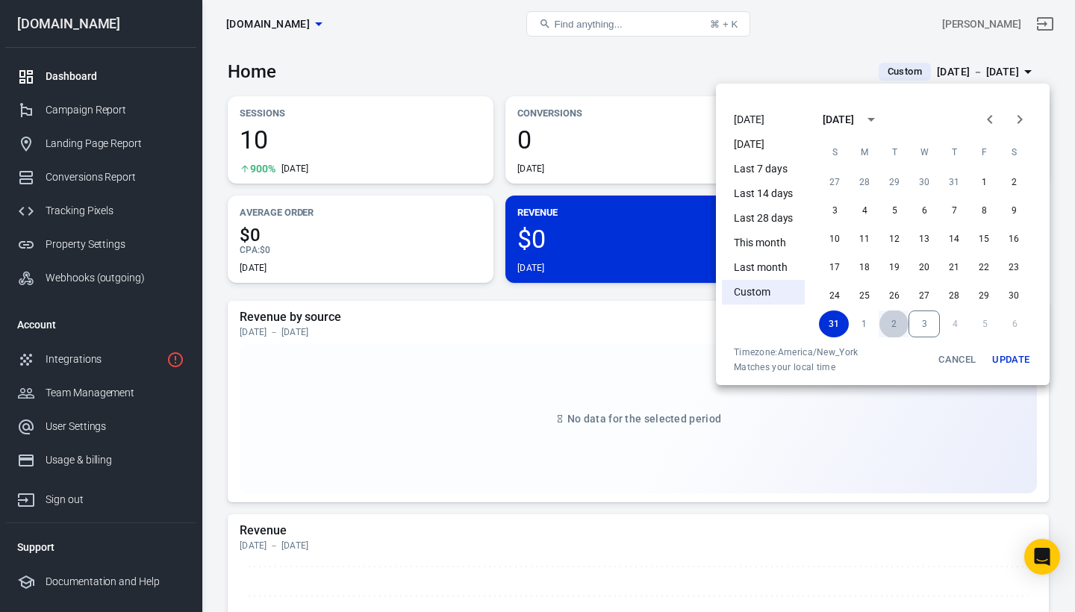
click at [897, 323] on button "2" at bounding box center [894, 324] width 30 height 27
click at [890, 183] on button "2" at bounding box center [894, 182] width 30 height 27
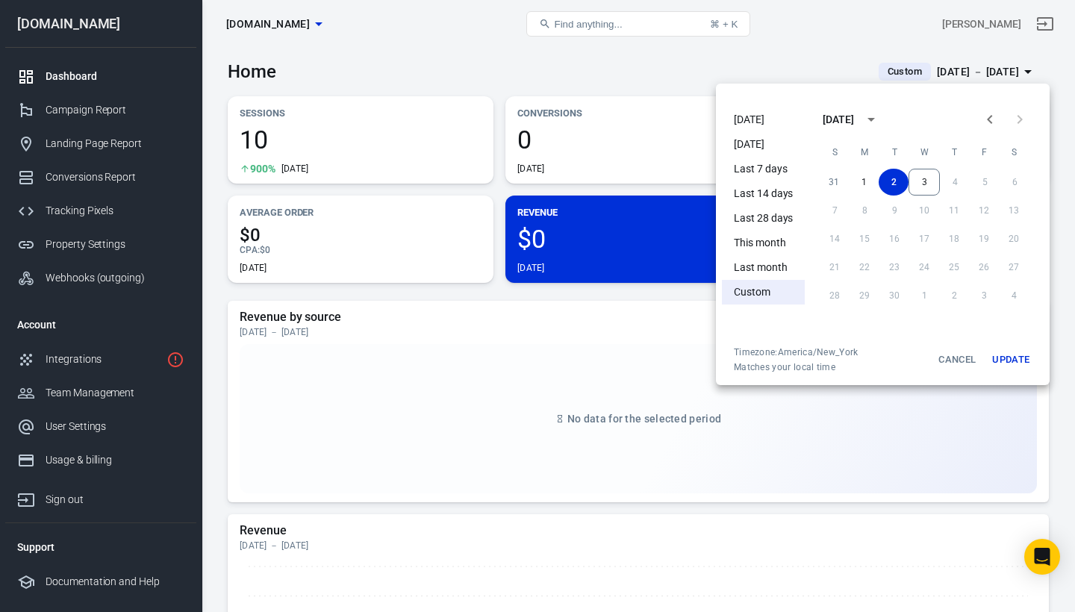
click at [1009, 361] on button "Update" at bounding box center [1011, 359] width 48 height 27
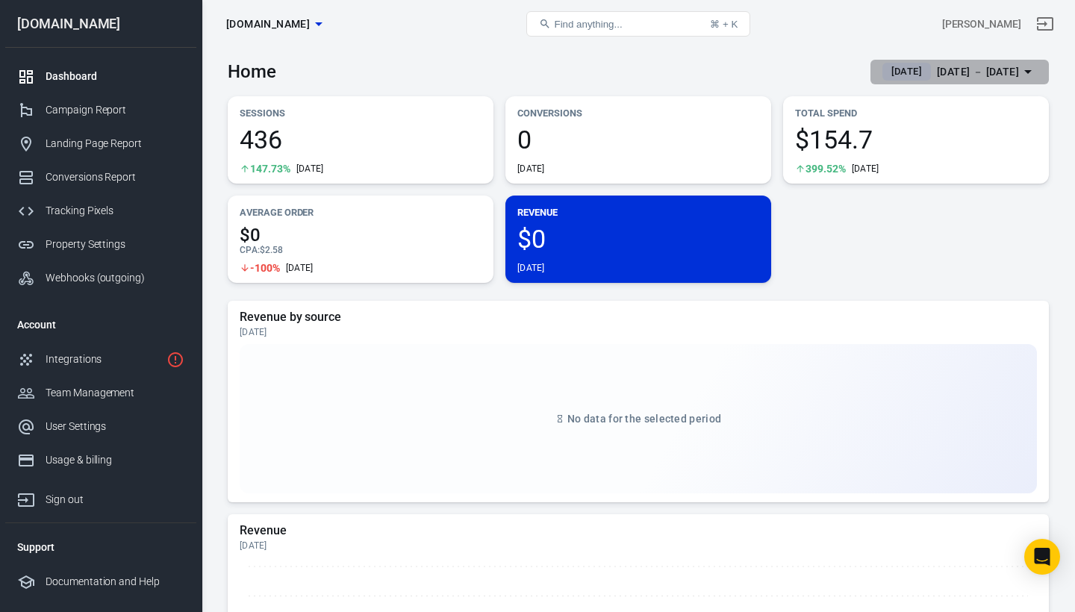
click at [882, 63] on div "[DATE]" at bounding box center [906, 72] width 49 height 18
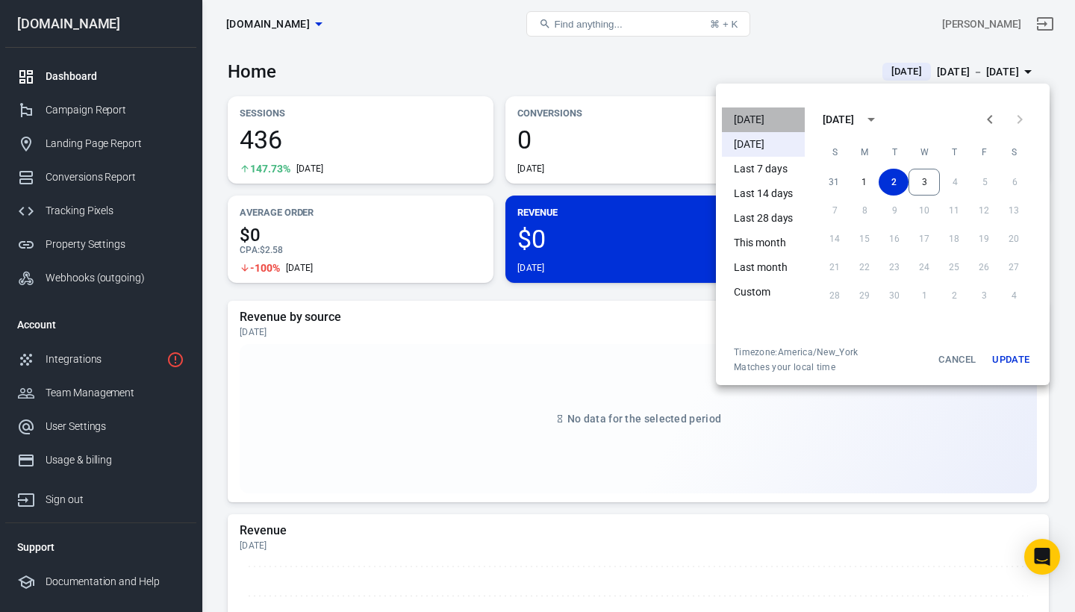
click at [744, 125] on li "[DATE]" at bounding box center [763, 120] width 83 height 25
click at [1012, 361] on button "Update" at bounding box center [1011, 359] width 48 height 27
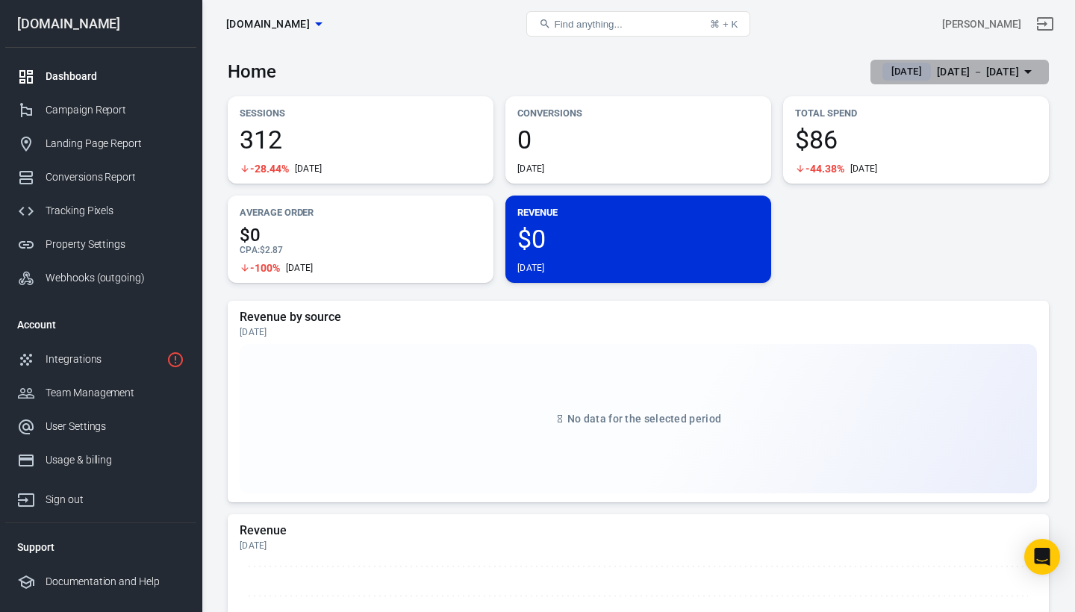
click at [882, 63] on div "[DATE]" at bounding box center [906, 72] width 49 height 18
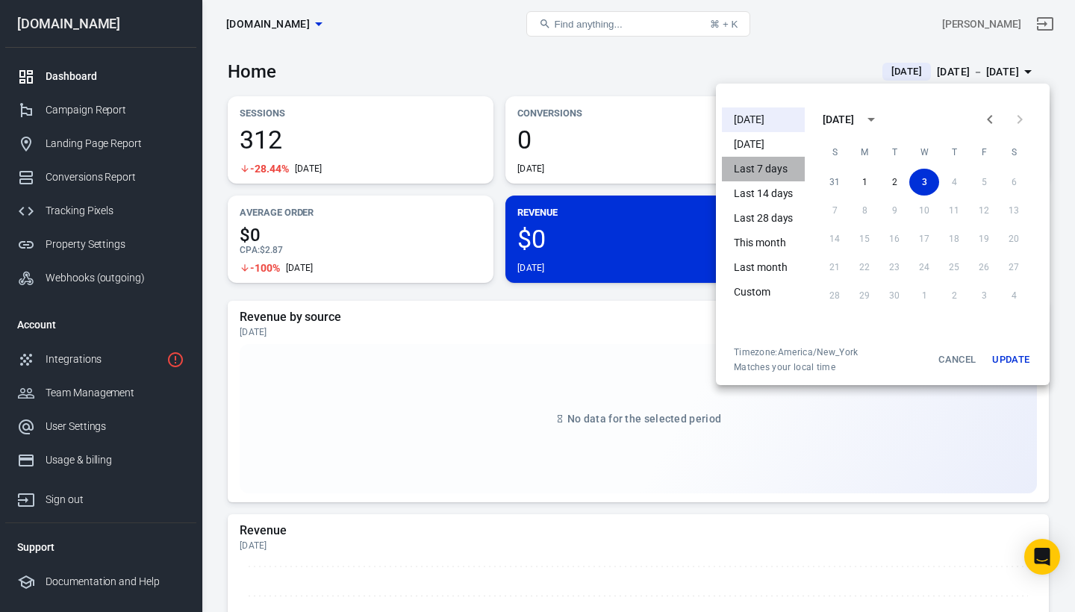
click at [767, 166] on li "Last 7 days" at bounding box center [763, 169] width 83 height 25
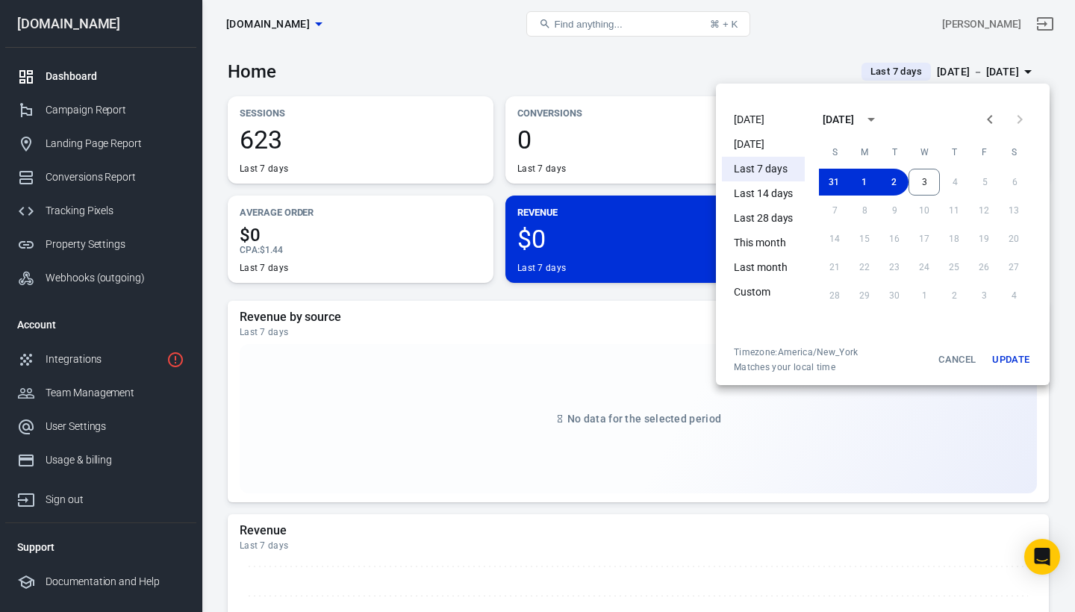
click at [778, 53] on div at bounding box center [537, 306] width 1075 height 612
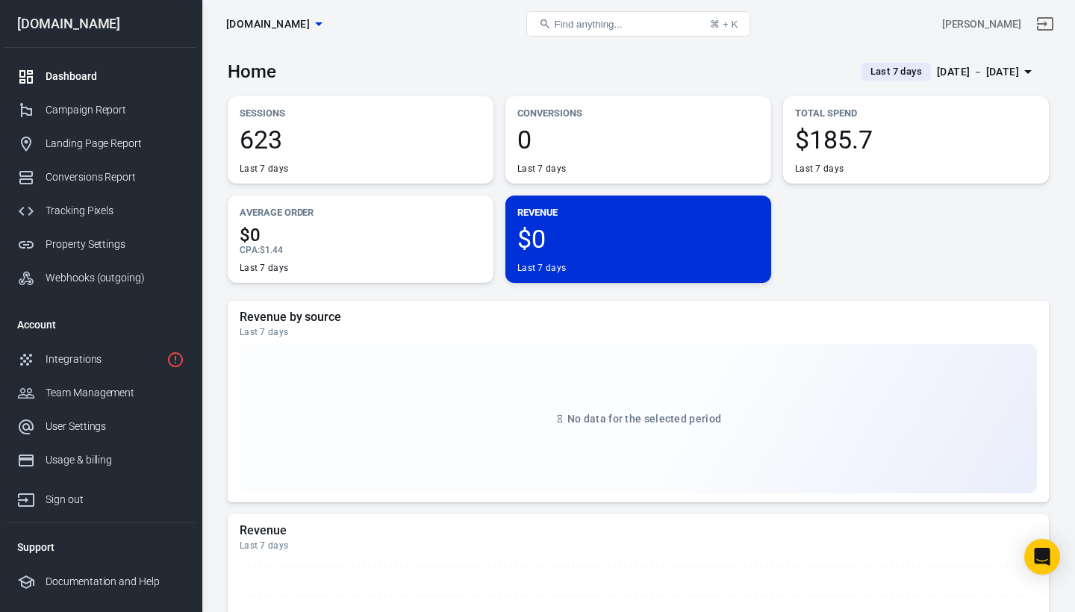
click at [864, 75] on span "Last 7 days" at bounding box center [895, 71] width 63 height 15
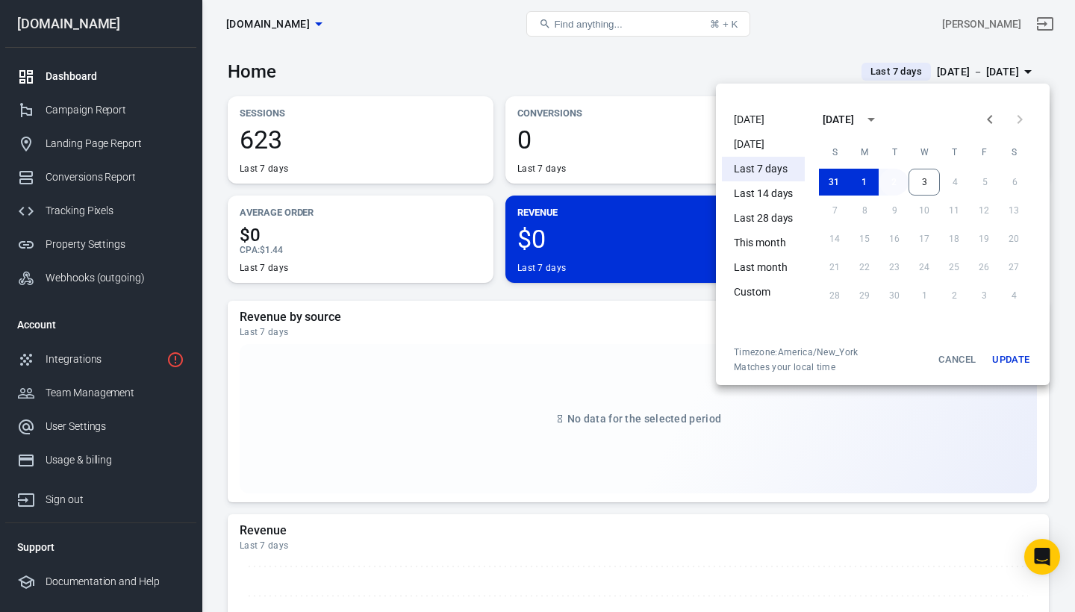
click at [887, 183] on button "2" at bounding box center [894, 182] width 30 height 27
click at [919, 184] on button "3" at bounding box center [924, 182] width 31 height 27
click at [1015, 357] on button "Update" at bounding box center [1011, 359] width 48 height 27
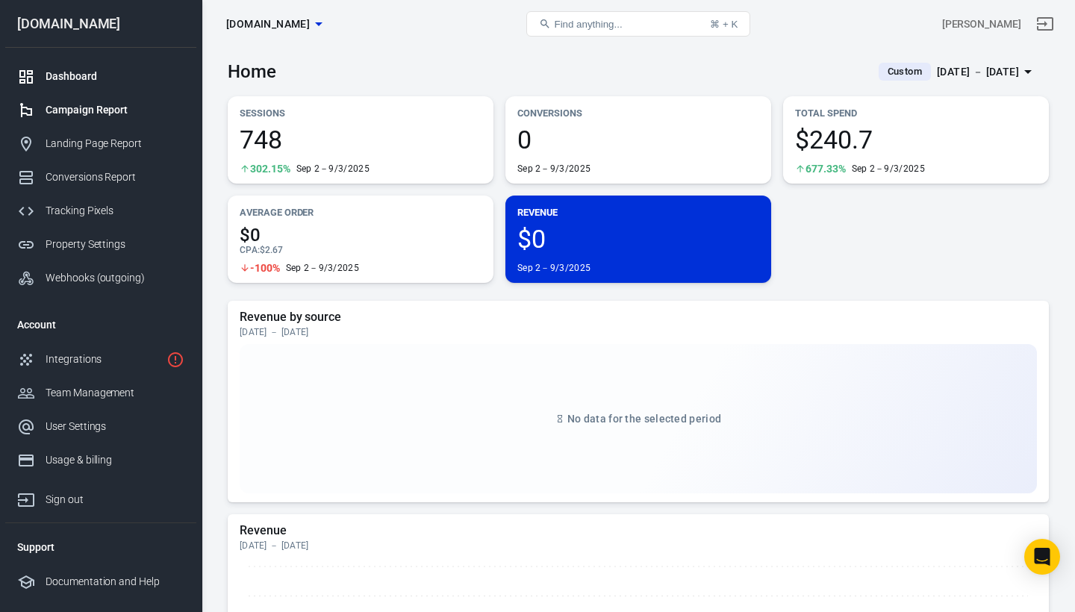
click at [122, 106] on div "Campaign Report" at bounding box center [115, 110] width 139 height 16
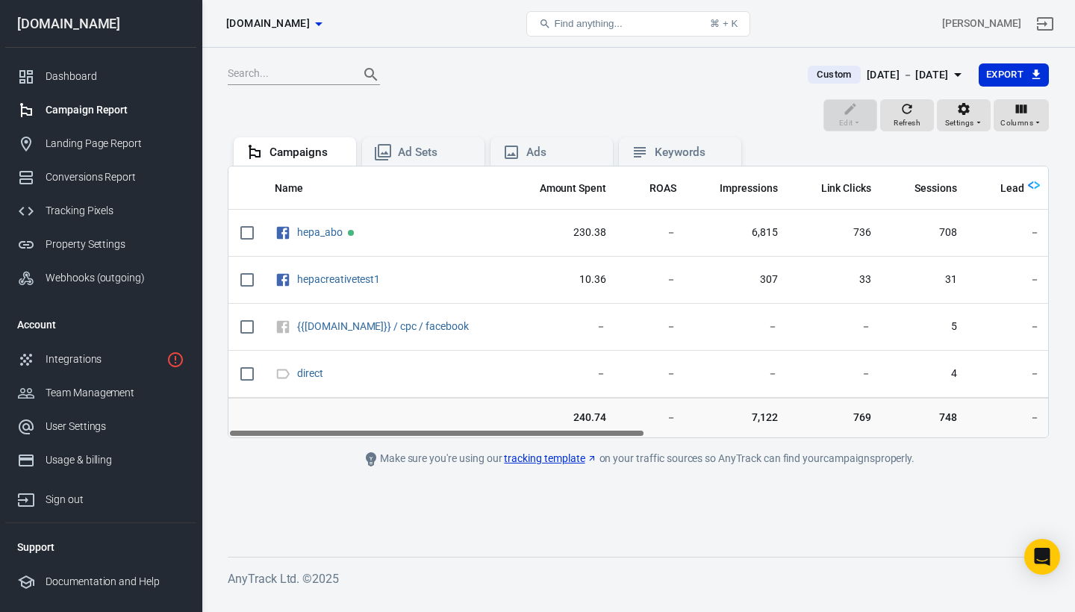
click at [411, 166] on th "Name" at bounding box center [386, 187] width 246 height 43
click at [414, 155] on div "Ad Sets" at bounding box center [435, 153] width 75 height 16
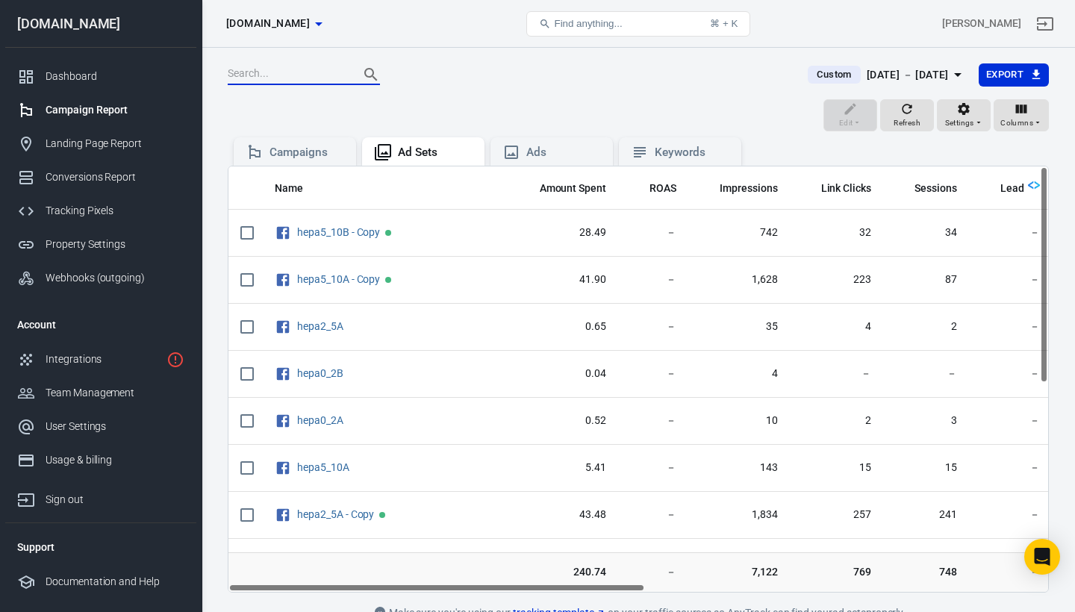
click at [257, 70] on input "text" at bounding box center [287, 74] width 119 height 19
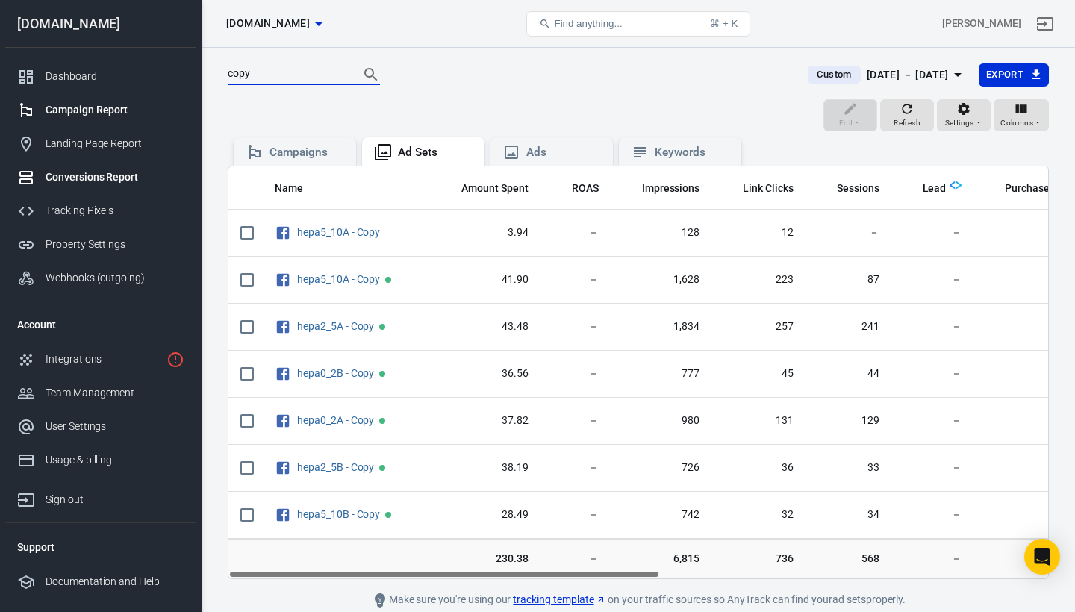
type input "copy"
click at [79, 181] on div "Conversions Report" at bounding box center [115, 177] width 139 height 16
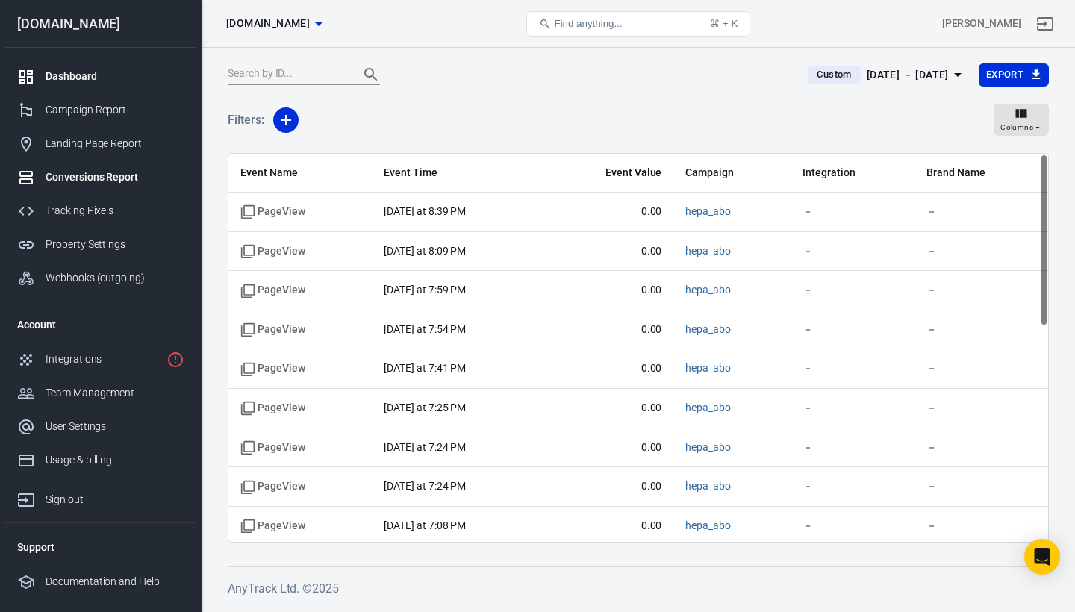
click at [73, 83] on div "Dashboard" at bounding box center [115, 77] width 139 height 16
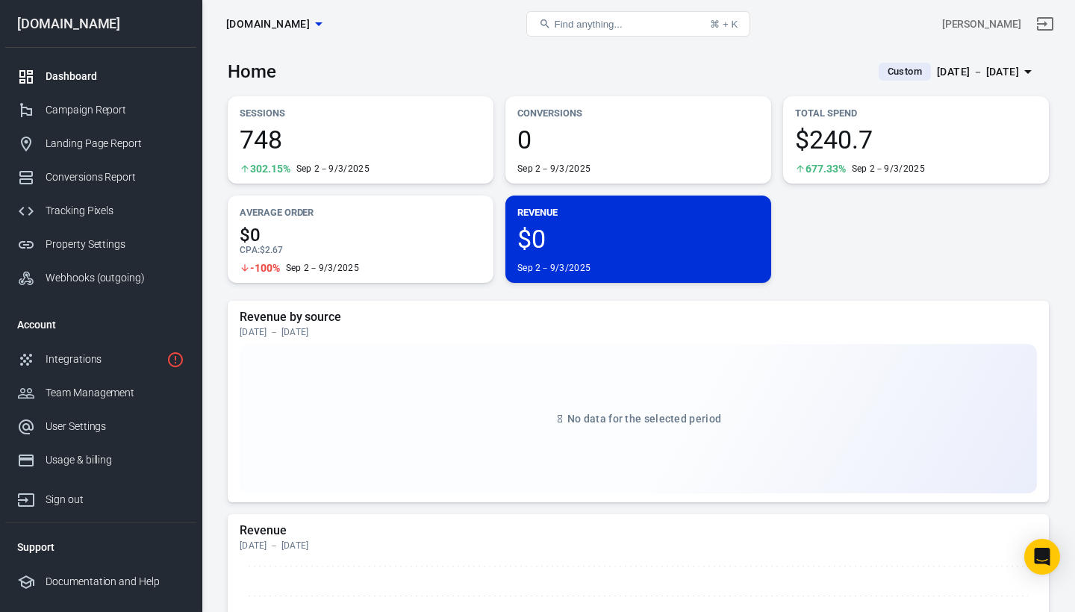
click at [461, 149] on span "748" at bounding box center [361, 139] width 242 height 25
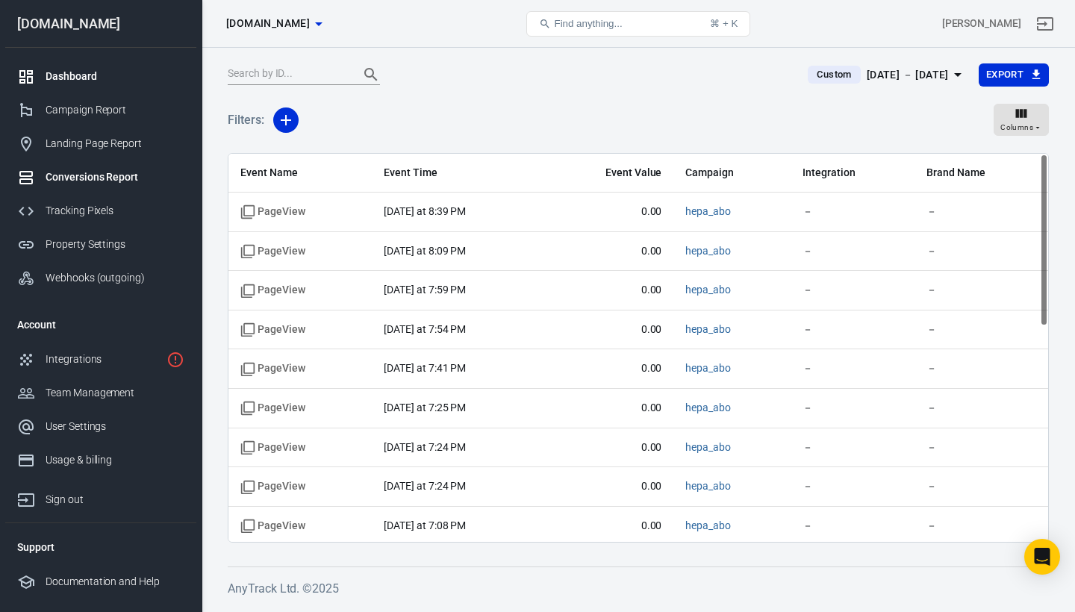
click at [102, 74] on div "Dashboard" at bounding box center [115, 77] width 139 height 16
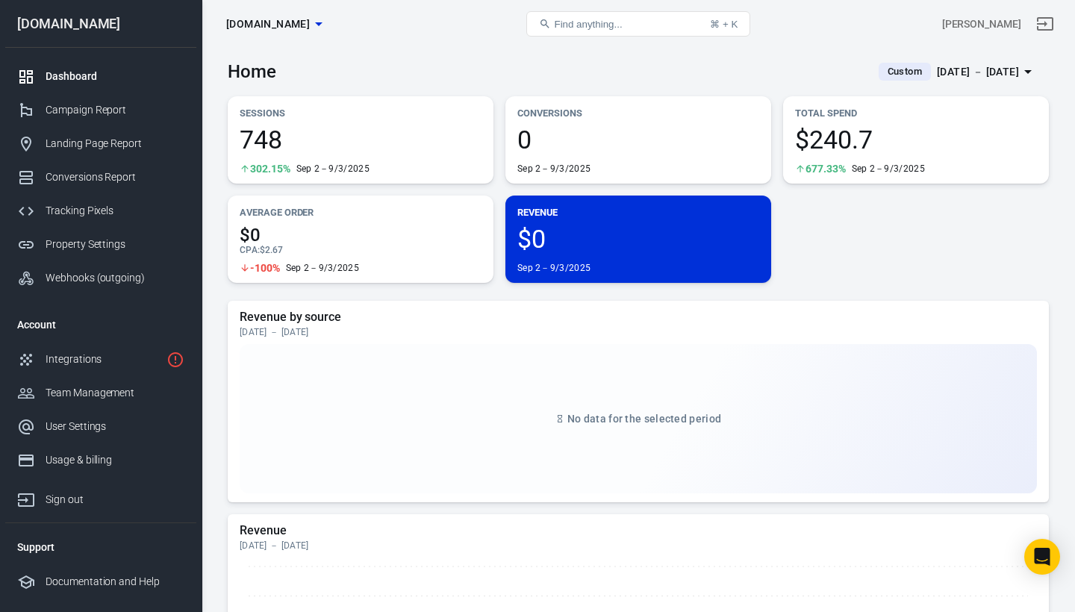
click at [935, 161] on div "$240.7 677.33% Sep 2－9/3/2025" at bounding box center [916, 151] width 242 height 48
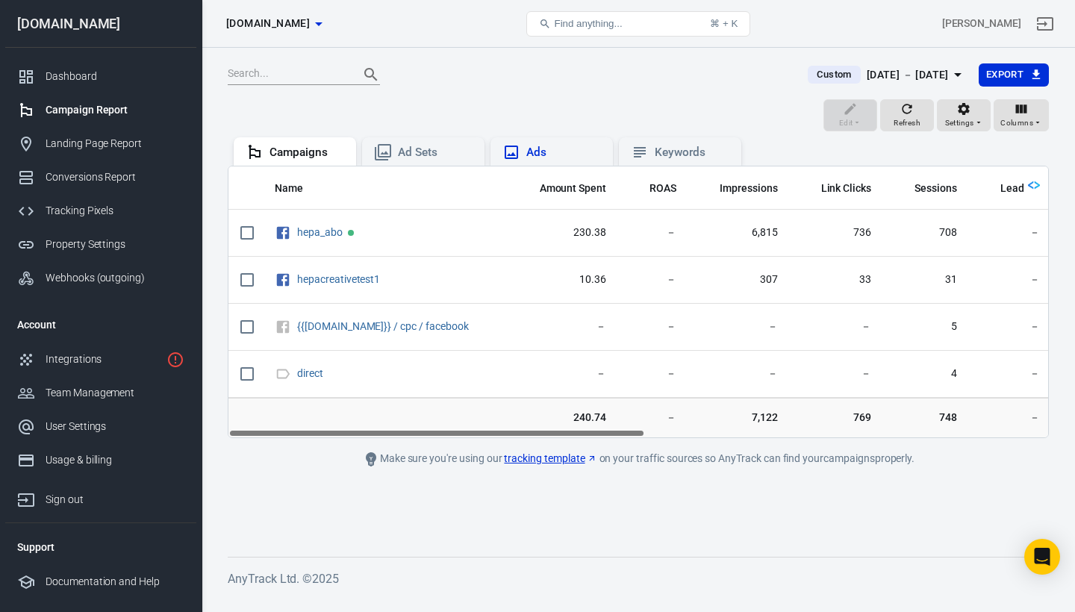
click at [554, 152] on div "Ads" at bounding box center [563, 153] width 75 height 16
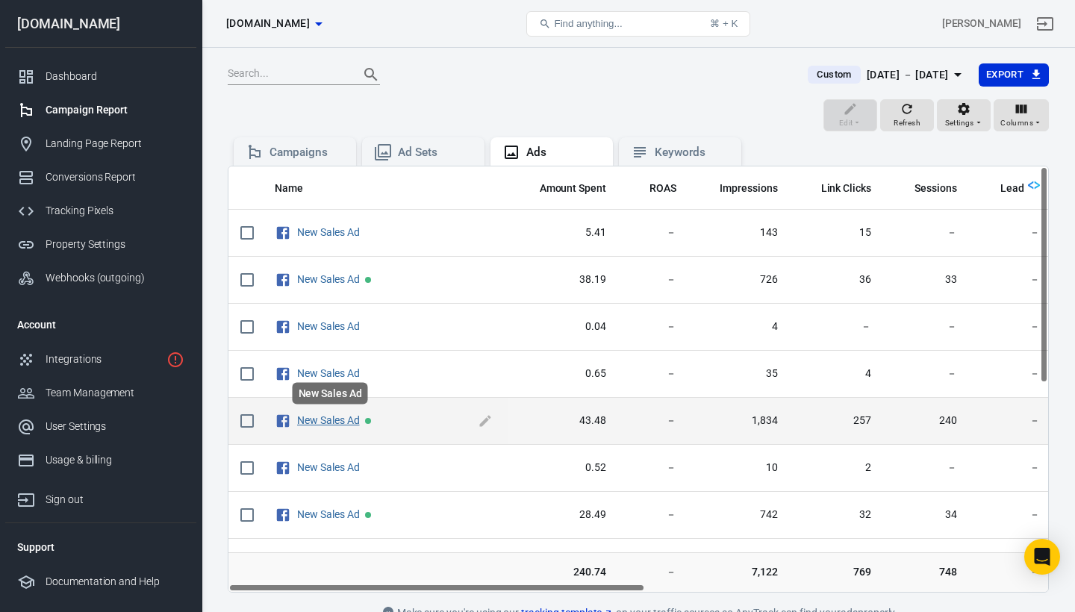
click at [327, 423] on link "New Sales Ad" at bounding box center [328, 420] width 63 height 12
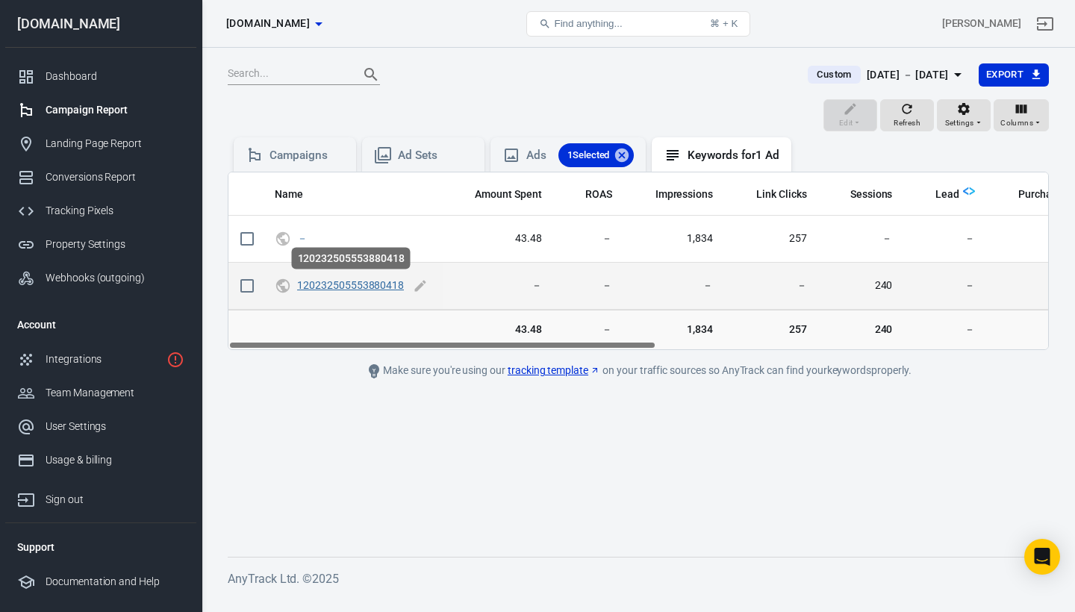
click at [337, 284] on link "120232505553880418" at bounding box center [350, 285] width 107 height 12
checkbox input "true"
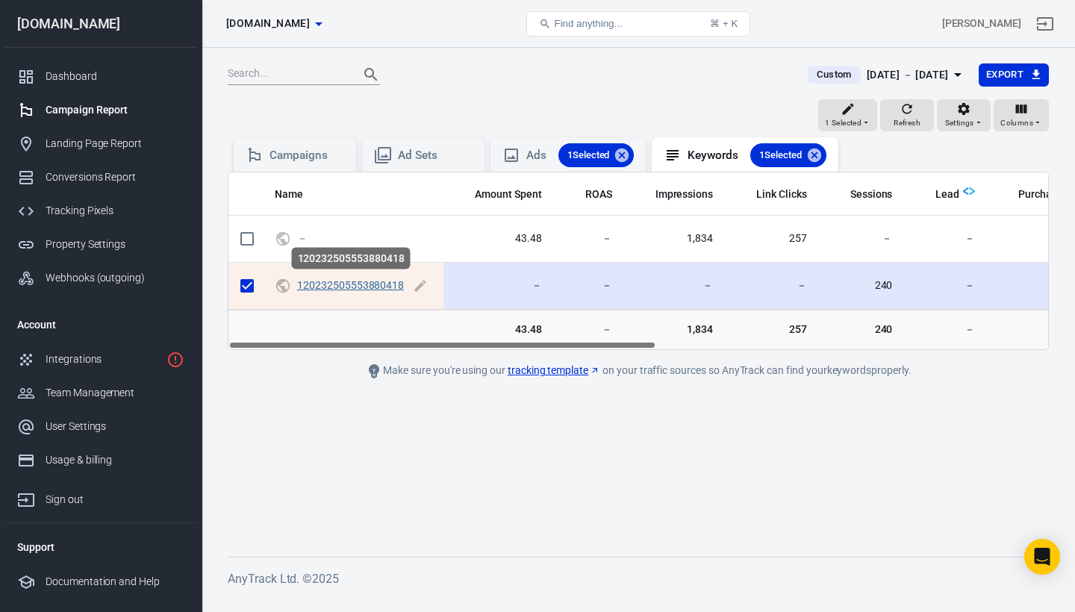
click at [337, 284] on link "120232505553880418" at bounding box center [350, 285] width 107 height 12
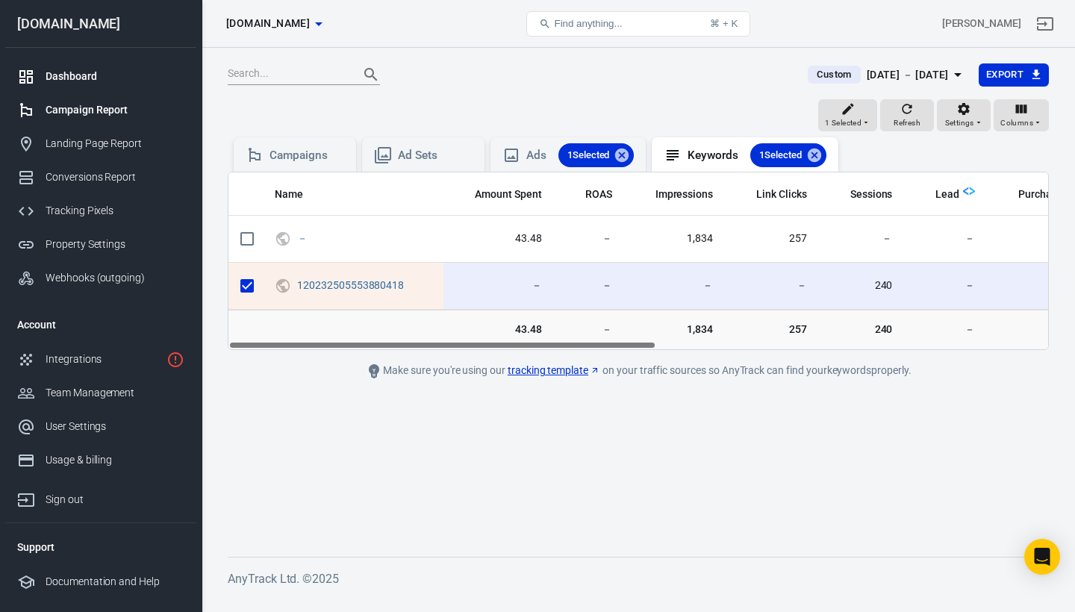
click at [75, 69] on div "Dashboard" at bounding box center [115, 77] width 139 height 16
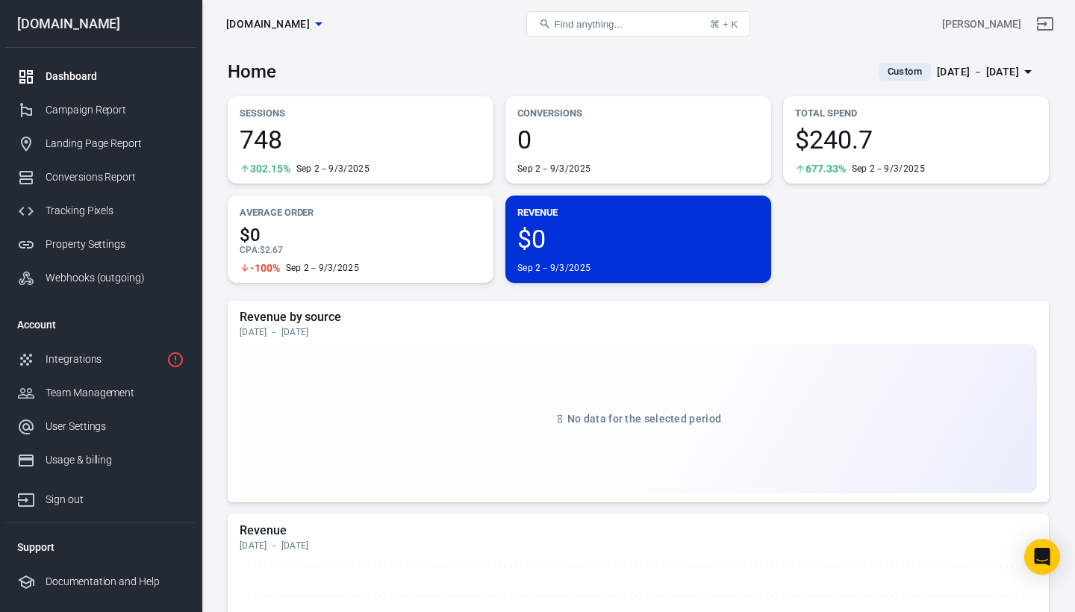
click at [373, 251] on div "CPA : $2.67" at bounding box center [361, 250] width 242 height 12
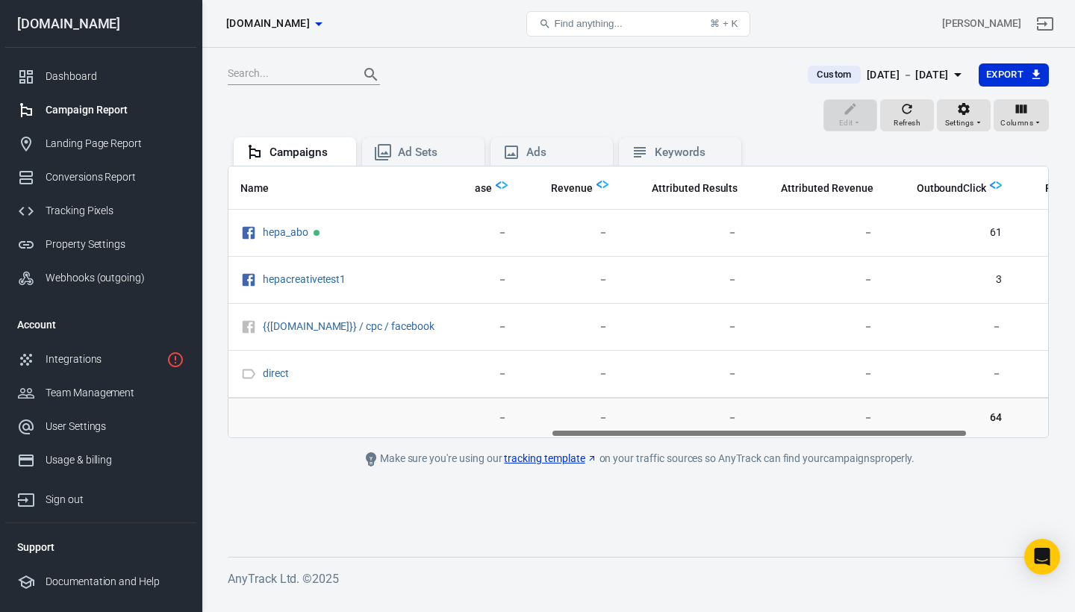
scroll to position [0, 793]
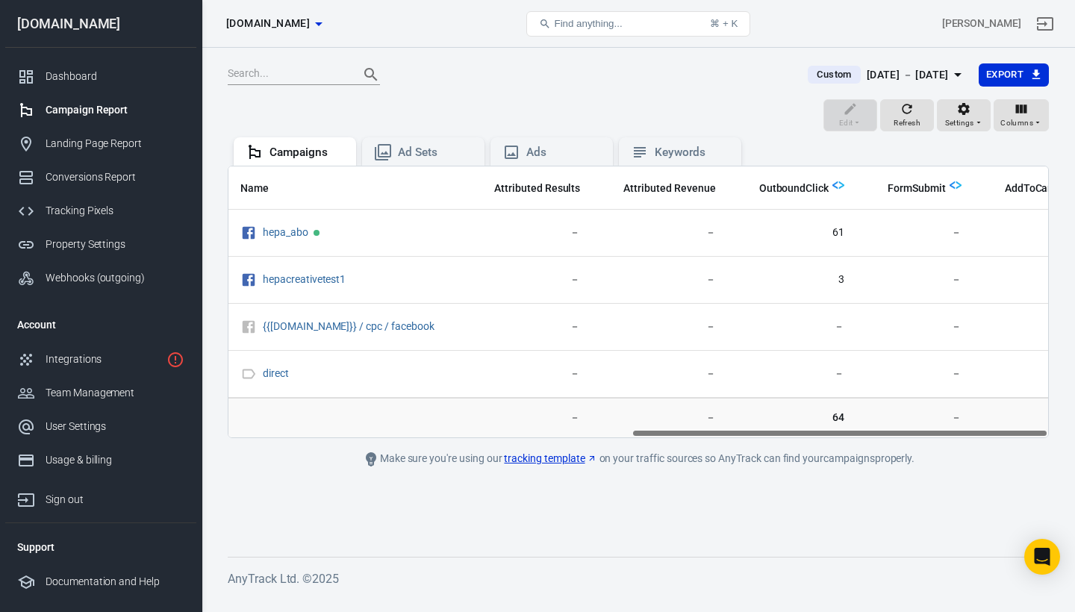
drag, startPoint x: 608, startPoint y: 430, endPoint x: 1059, endPoint y: 411, distance: 451.3
click at [1059, 411] on div "Custom Sep 2 － Sep 3, 2025 Export Edit Refresh Settings Columns Campaigns Ad Se…" at bounding box center [638, 322] width 873 height 549
click at [774, 187] on span "OutboundClick" at bounding box center [793, 188] width 69 height 15
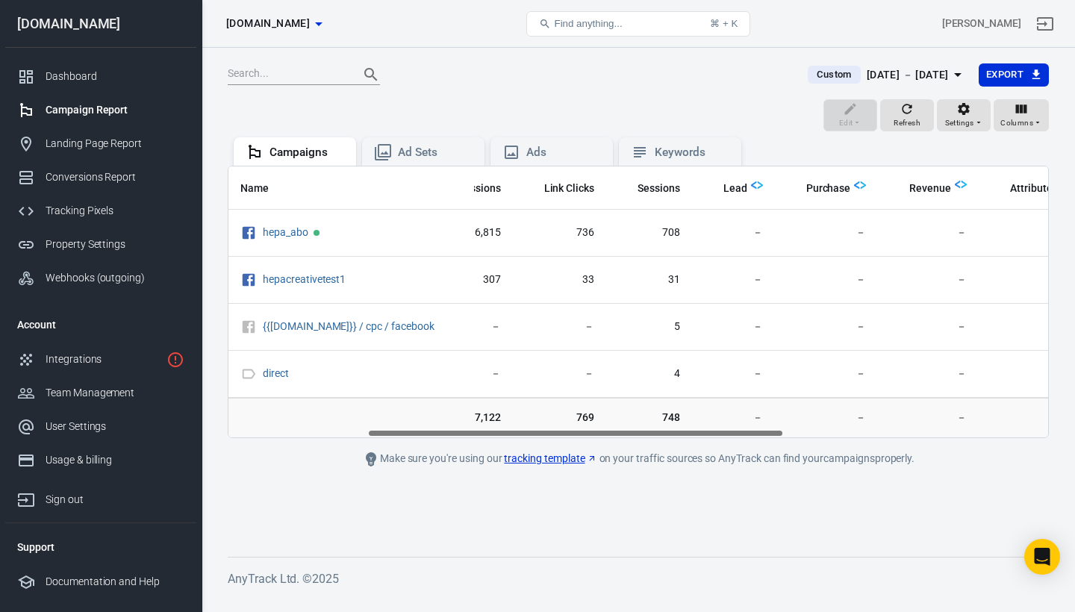
scroll to position [0, 278]
drag, startPoint x: 635, startPoint y: 432, endPoint x: 776, endPoint y: 431, distance: 141.8
click at [776, 431] on div "Name Amount Spent ROAS Impressions Link Clicks Sessions Lead Purchase Revenue A…" at bounding box center [638, 301] width 820 height 271
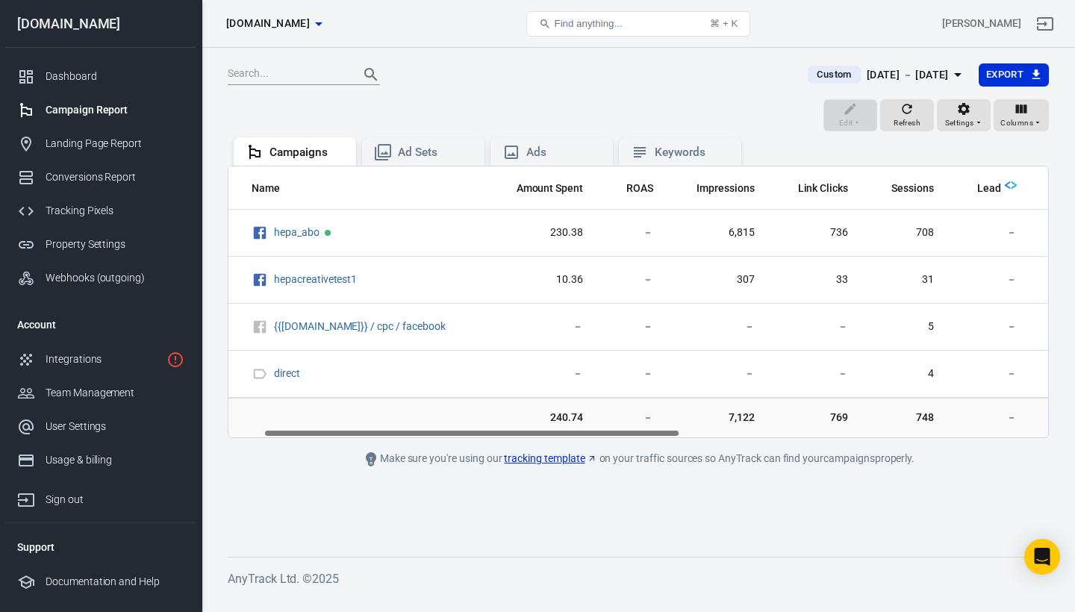
scroll to position [0, 0]
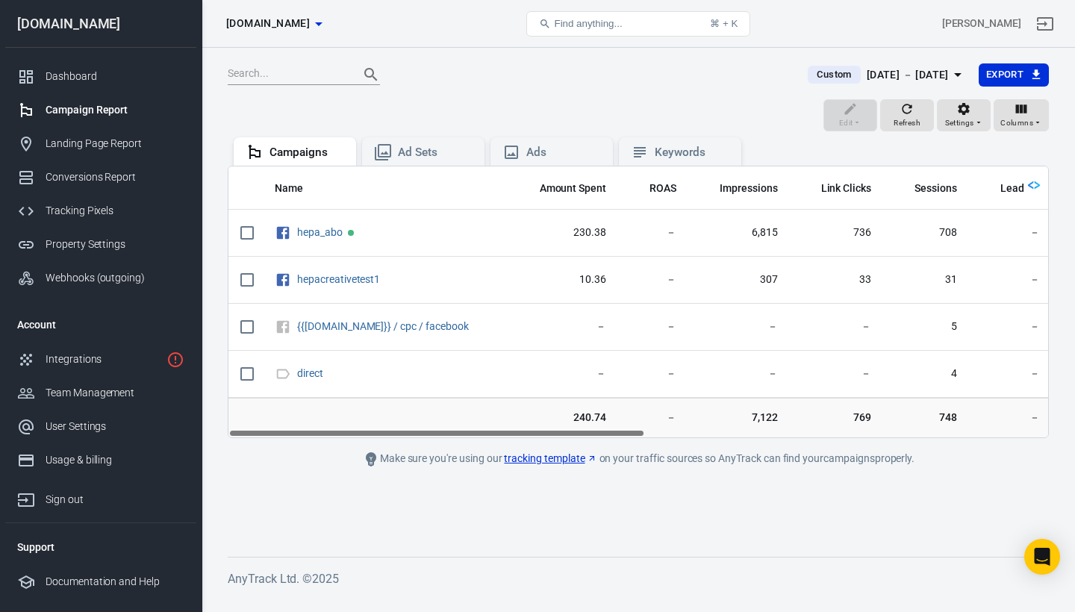
drag, startPoint x: 670, startPoint y: 431, endPoint x: 524, endPoint y: 470, distance: 150.7
click at [523, 470] on main "Custom Sep 2 － Sep 3, 2025 Export Edit Refresh Settings Columns Campaigns Ad Se…" at bounding box center [638, 298] width 821 height 470
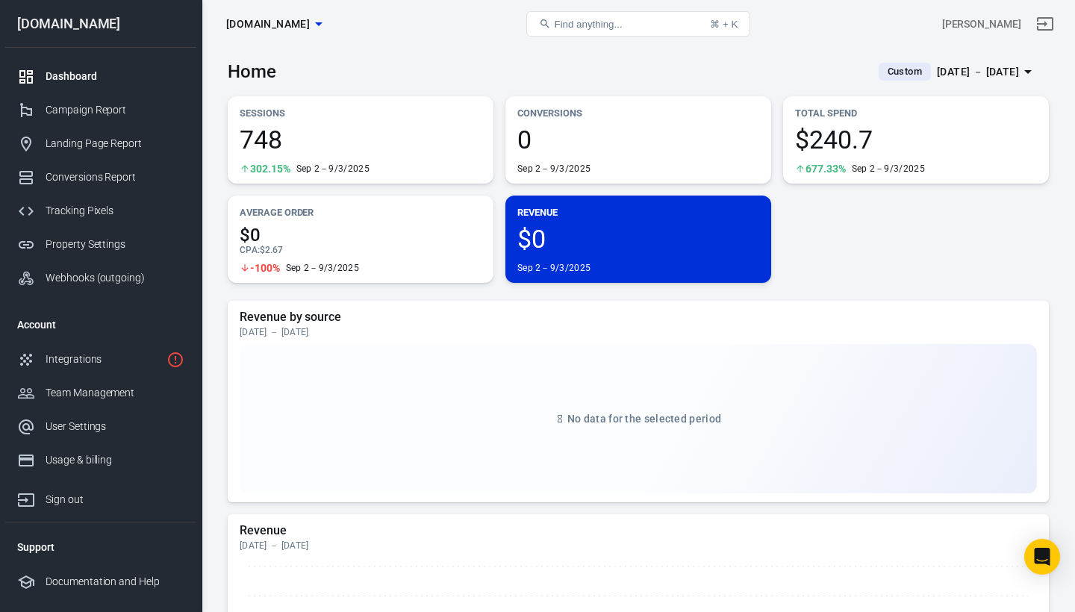
click at [420, 56] on div "Home Custom Sep 2 － Sep 3, 2025" at bounding box center [638, 66] width 821 height 37
click at [310, 28] on span "[DOMAIN_NAME]" at bounding box center [268, 24] width 84 height 19
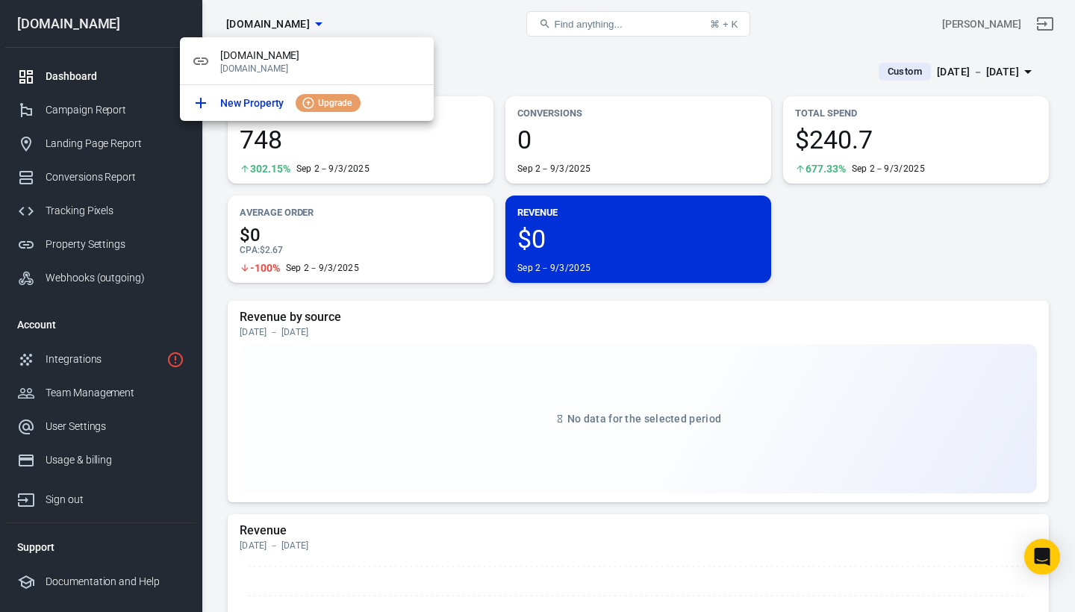
click at [491, 64] on div at bounding box center [537, 306] width 1075 height 612
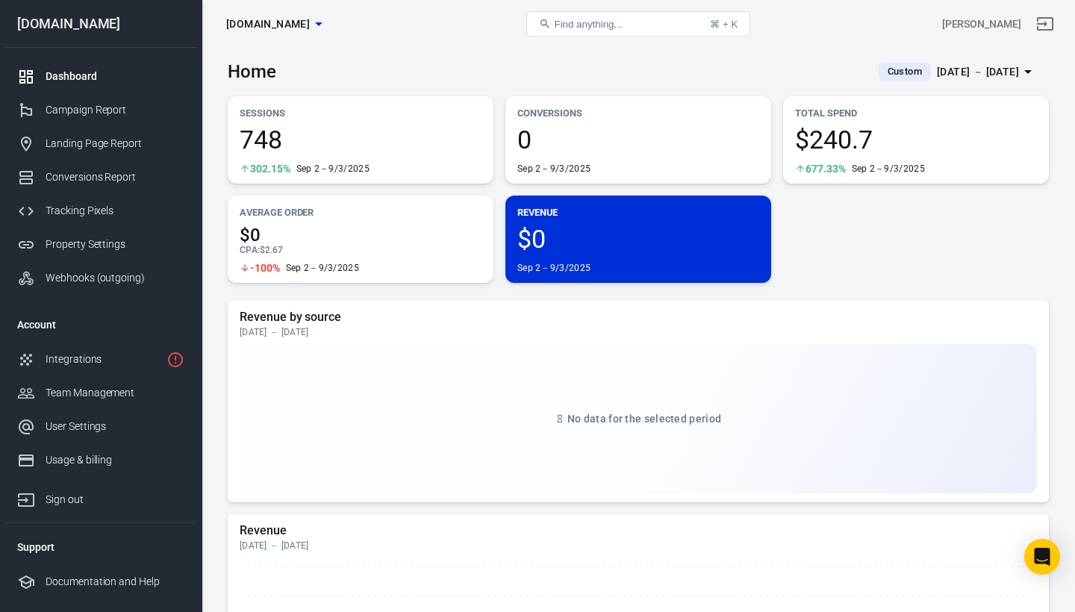
click at [621, 26] on button "Find anything... ⌘ + K" at bounding box center [638, 23] width 224 height 25
click at [617, 22] on button "Find anything... ⌘ + K" at bounding box center [638, 23] width 224 height 25
click at [586, 22] on span "Find anything..." at bounding box center [588, 24] width 68 height 11
click at [554, 22] on span "Find anything..." at bounding box center [588, 24] width 68 height 11
click at [617, 20] on button "Find anything... ⌘ + K" at bounding box center [638, 23] width 224 height 25
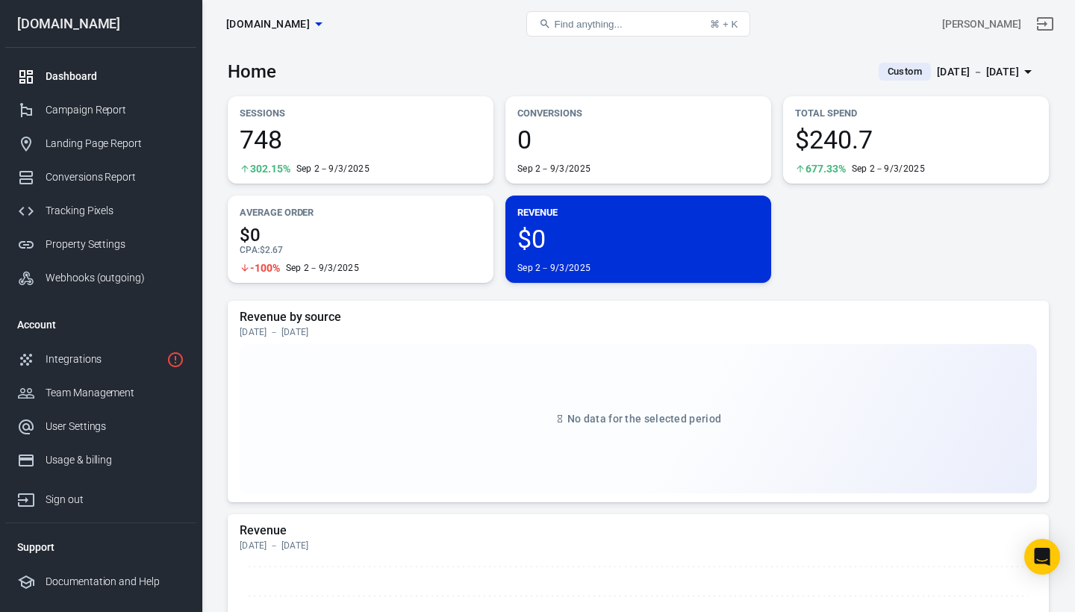
click at [623, 13] on button "Find anything... ⌘ + K" at bounding box center [638, 23] width 224 height 25
click at [617, 32] on button "Find anything... ⌘ + K" at bounding box center [638, 23] width 224 height 25
click at [622, 58] on div "Home Custom Sep 2 － Sep 3, 2025" at bounding box center [638, 66] width 821 height 37
click at [611, 20] on span "Find anything..." at bounding box center [588, 24] width 68 height 11
click at [599, 7] on div "Find anything... ⌘ + K" at bounding box center [638, 24] width 275 height 36
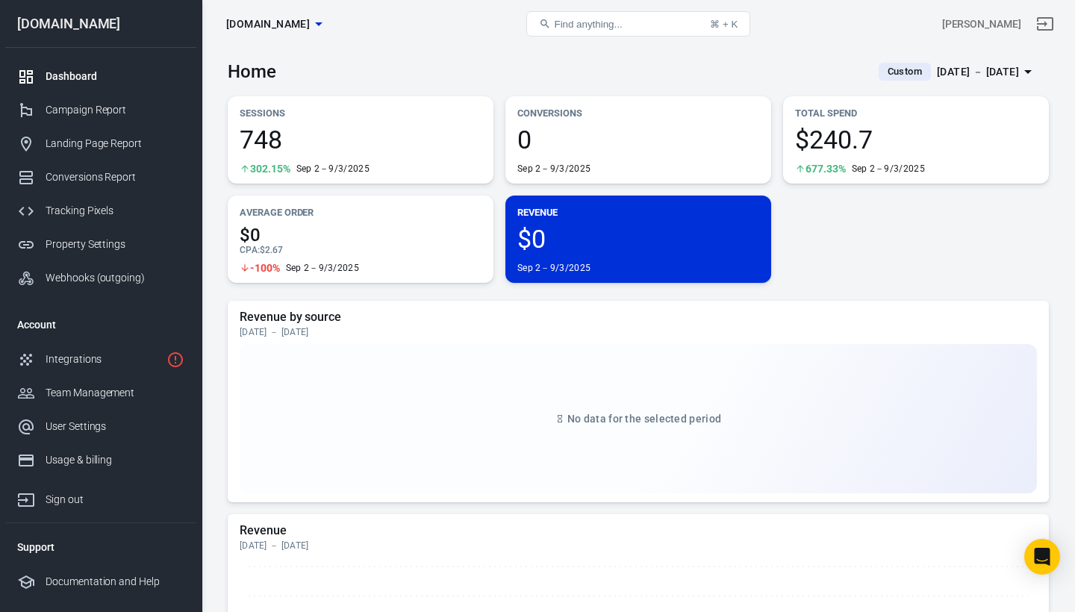
click at [592, 13] on button "Find anything... ⌘ + K" at bounding box center [638, 23] width 224 height 25
click at [544, 24] on icon at bounding box center [545, 24] width 12 height 12
click at [87, 364] on div "Integrations" at bounding box center [103, 360] width 115 height 16
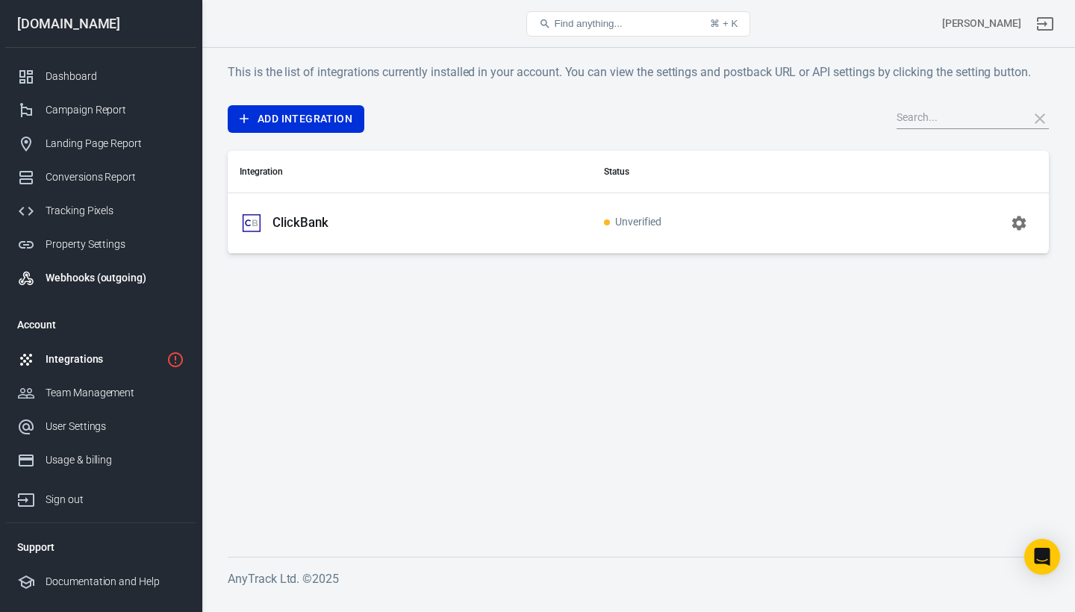
click at [74, 281] on div "Webhooks (outgoing)" at bounding box center [115, 278] width 139 height 16
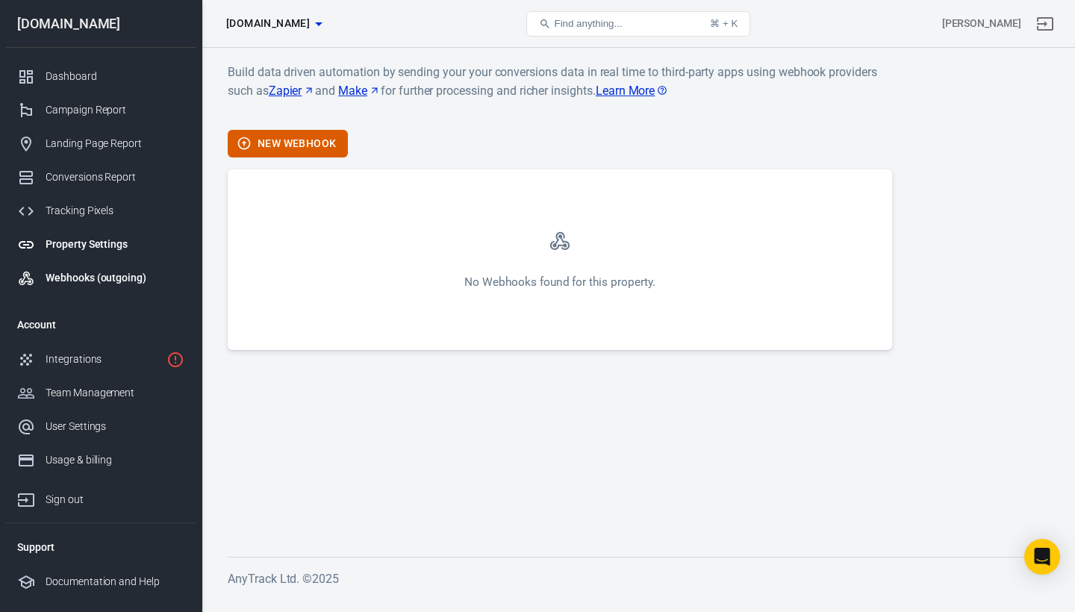
click at [74, 248] on div "Property Settings" at bounding box center [115, 245] width 139 height 16
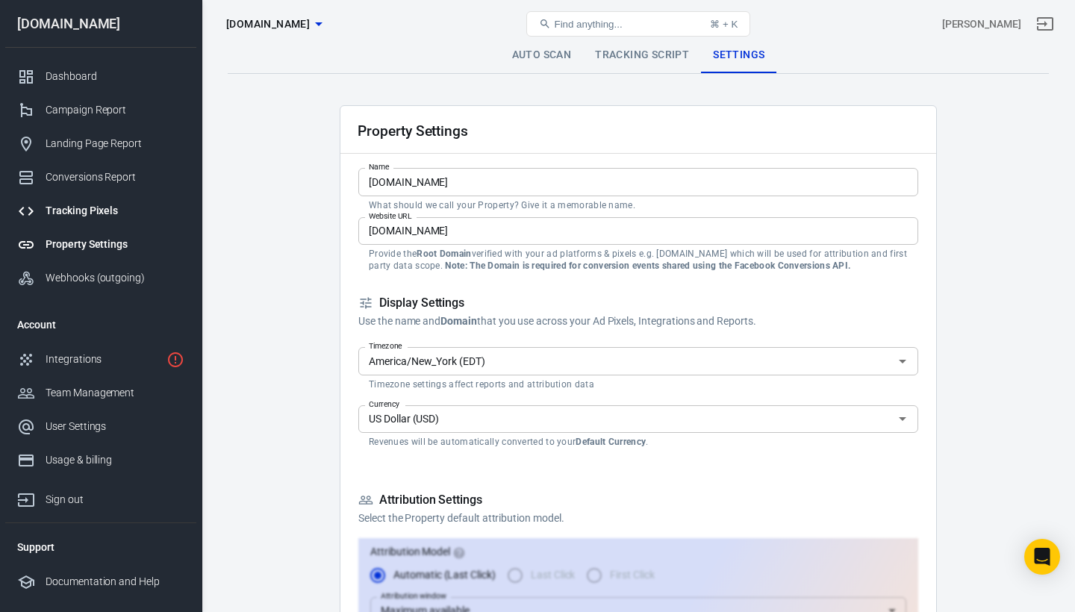
click at [81, 212] on div "Tracking Pixels" at bounding box center [115, 211] width 139 height 16
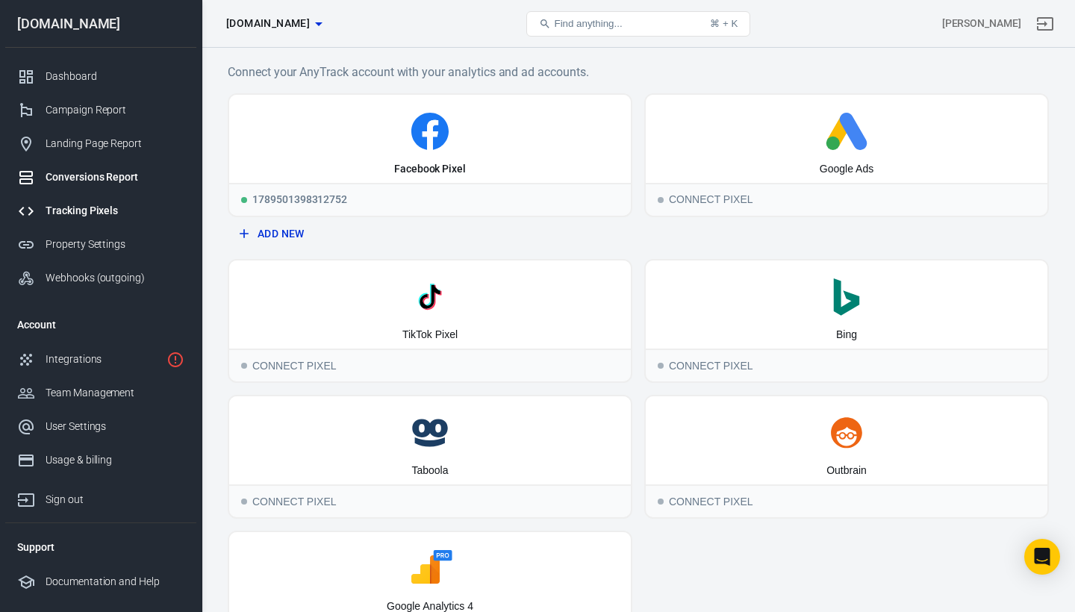
click at [86, 175] on div "Conversions Report" at bounding box center [115, 177] width 139 height 16
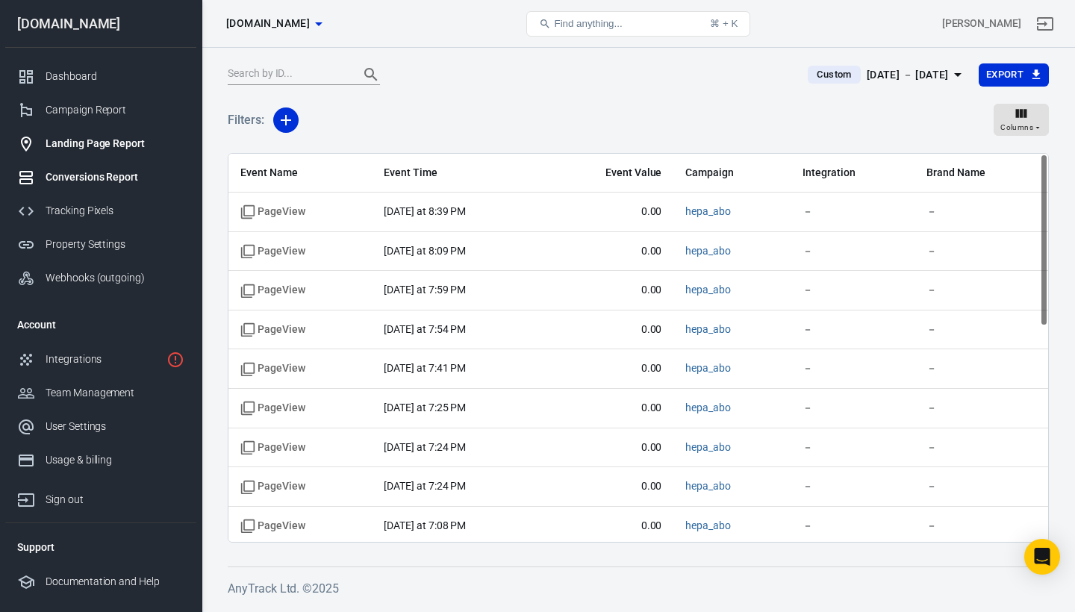
click at [86, 152] on link "Landing Page Report" at bounding box center [100, 144] width 191 height 34
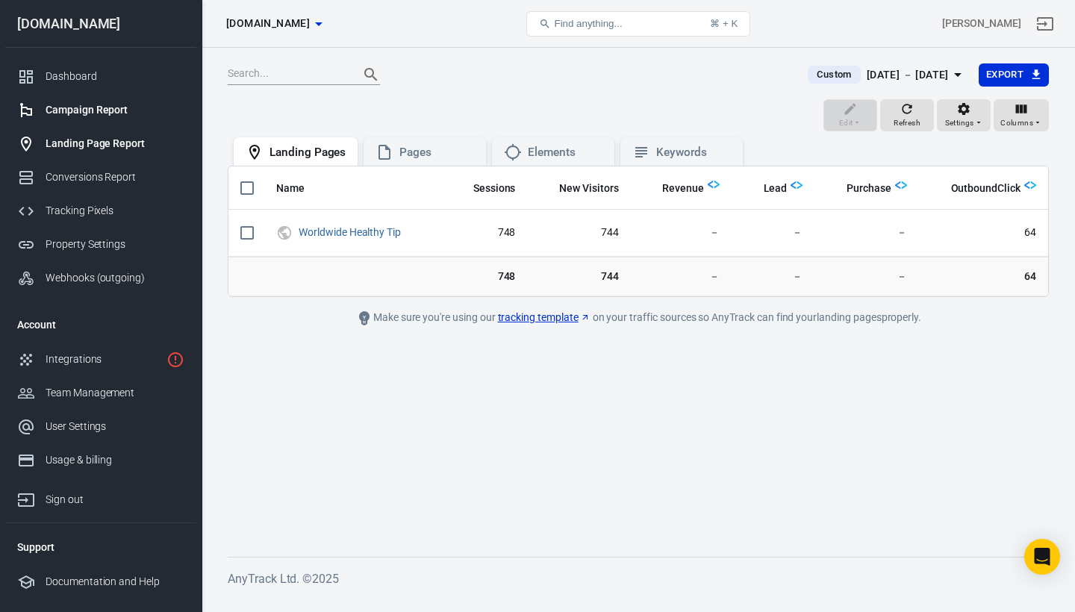
click at [94, 108] on div "Campaign Report" at bounding box center [115, 110] width 139 height 16
